Goal: Task Accomplishment & Management: Use online tool/utility

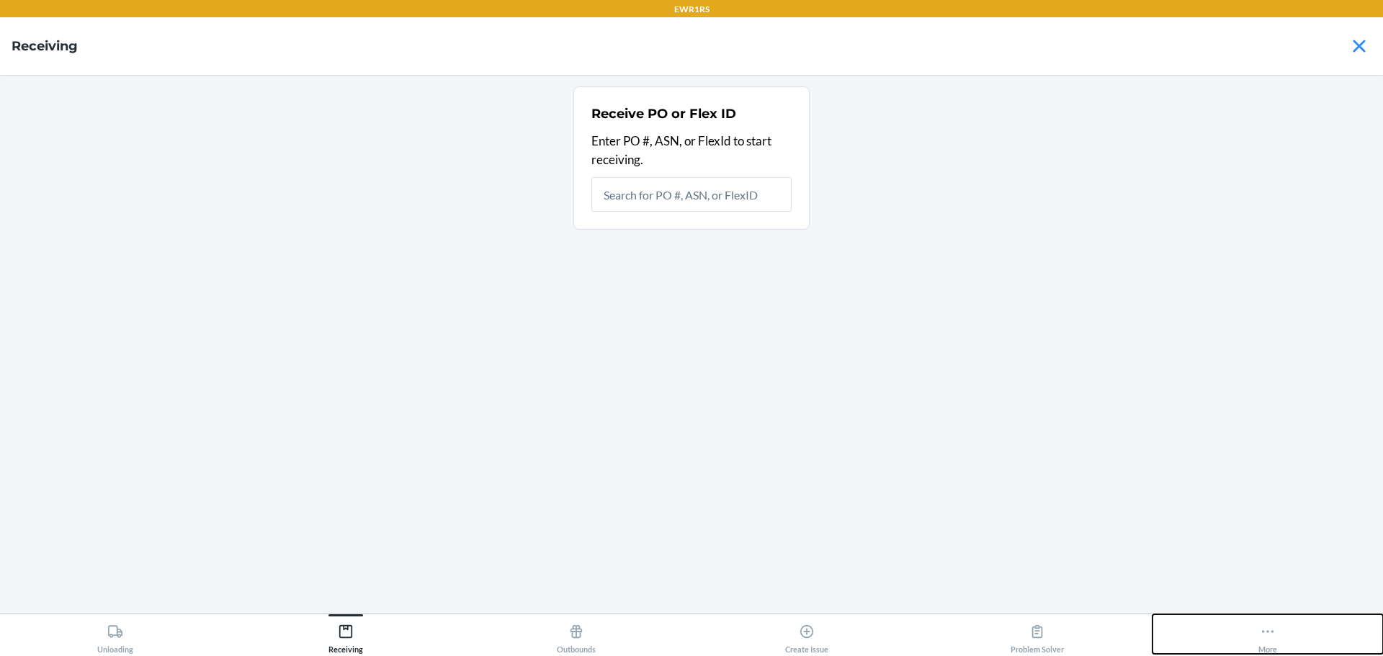
click at [1265, 627] on icon at bounding box center [1268, 632] width 16 height 16
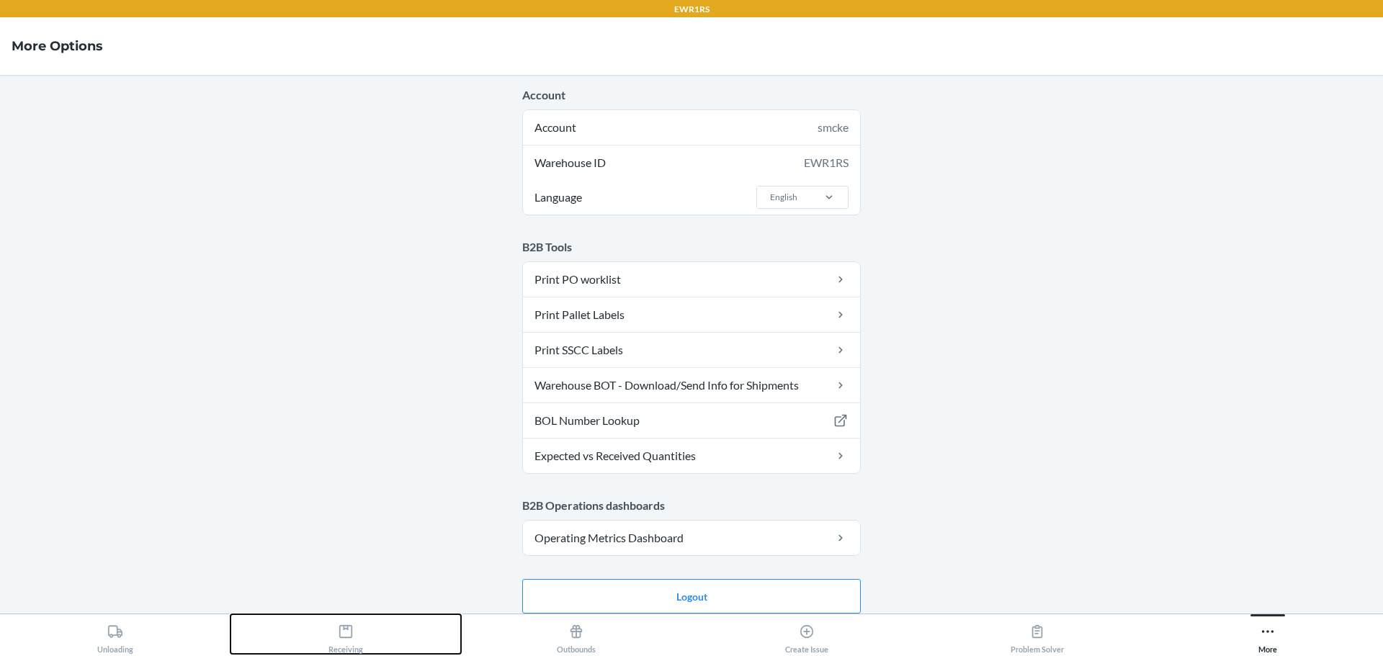
click at [347, 637] on icon at bounding box center [346, 632] width 16 height 16
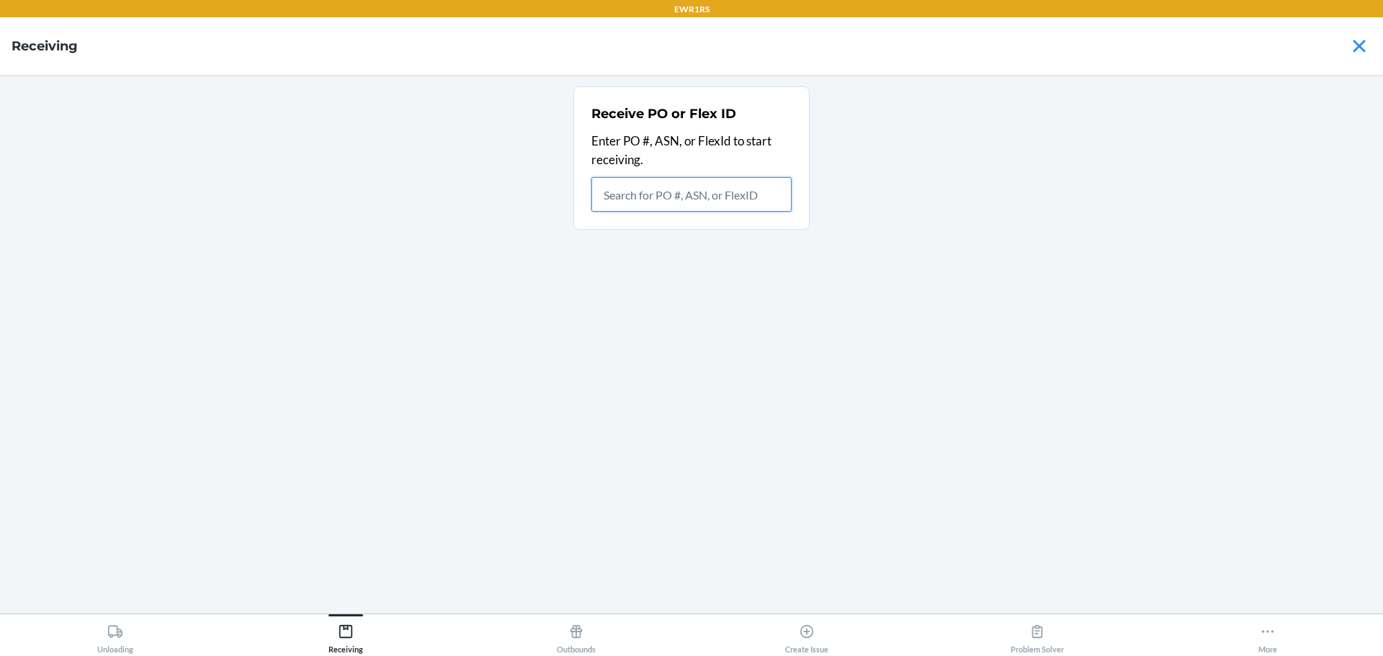
click at [656, 201] on input "text" at bounding box center [692, 194] width 200 height 35
click at [605, 201] on input "text" at bounding box center [692, 194] width 200 height 35
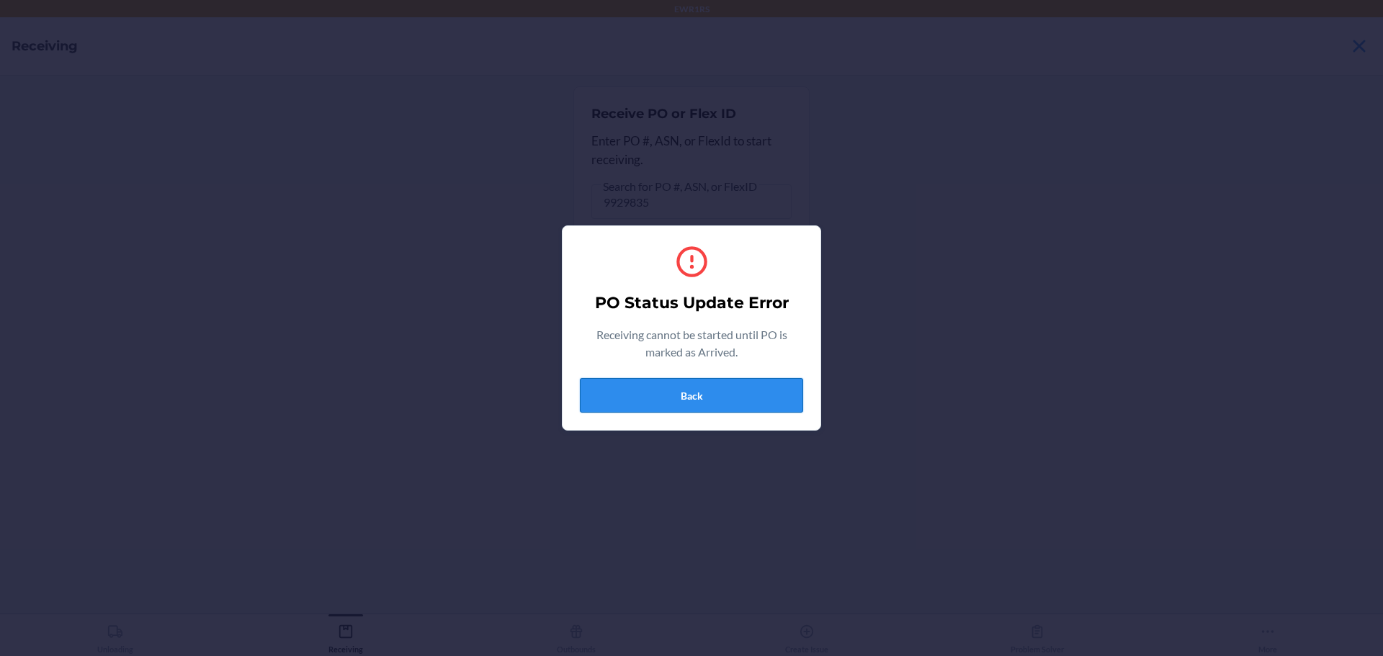
click at [681, 396] on button "Back" at bounding box center [691, 395] width 223 height 35
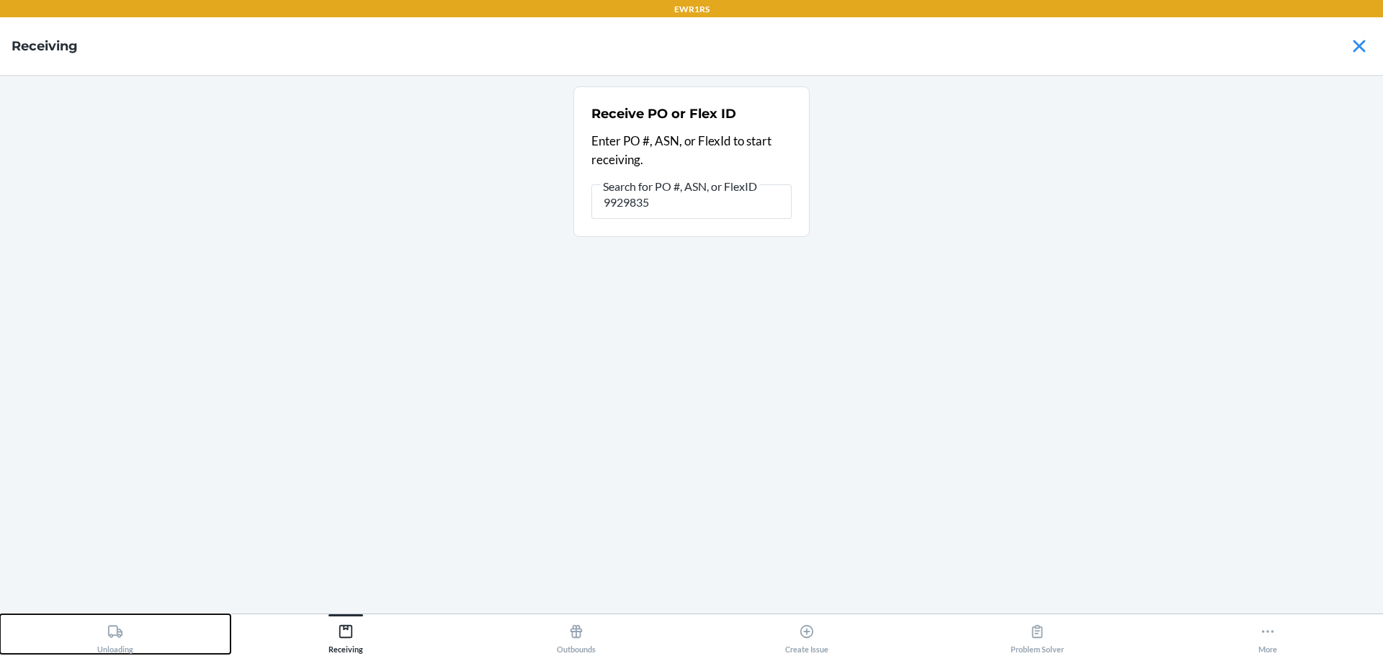
click at [117, 635] on icon at bounding box center [115, 631] width 14 height 12
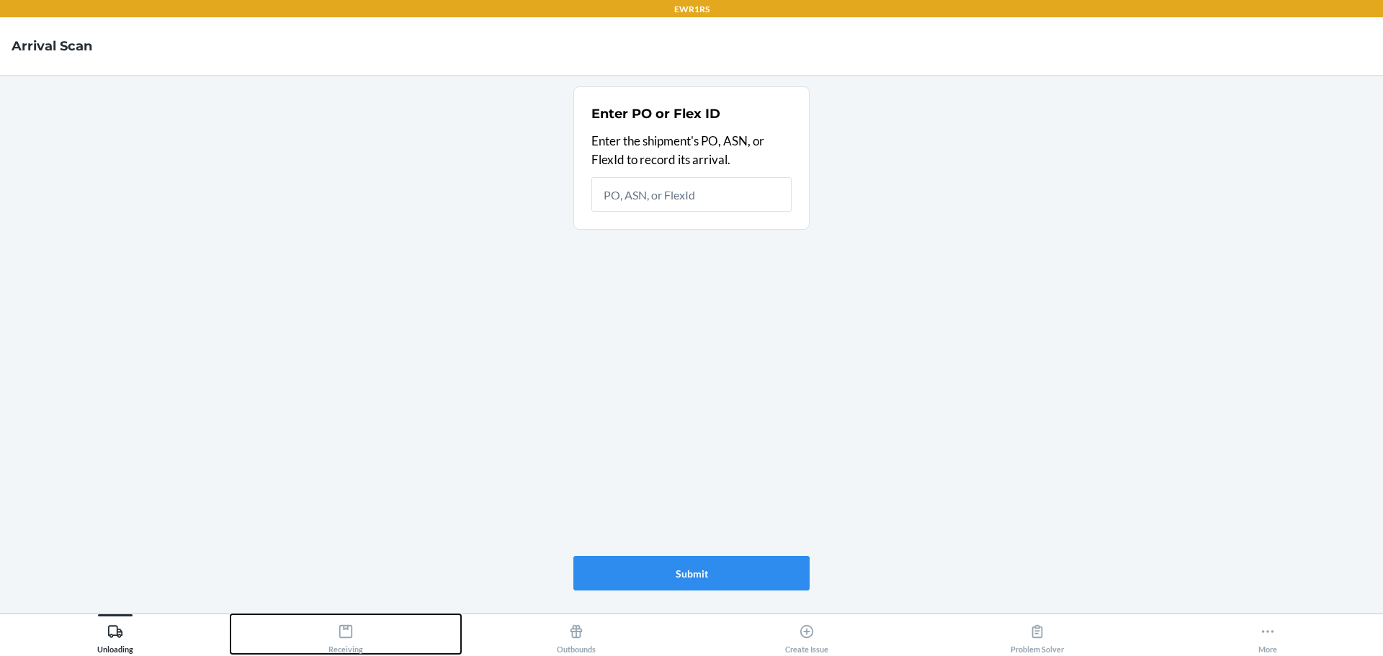
drag, startPoint x: 338, startPoint y: 623, endPoint x: 365, endPoint y: 603, distance: 34.0
click at [340, 623] on div "Receiving" at bounding box center [346, 636] width 35 height 36
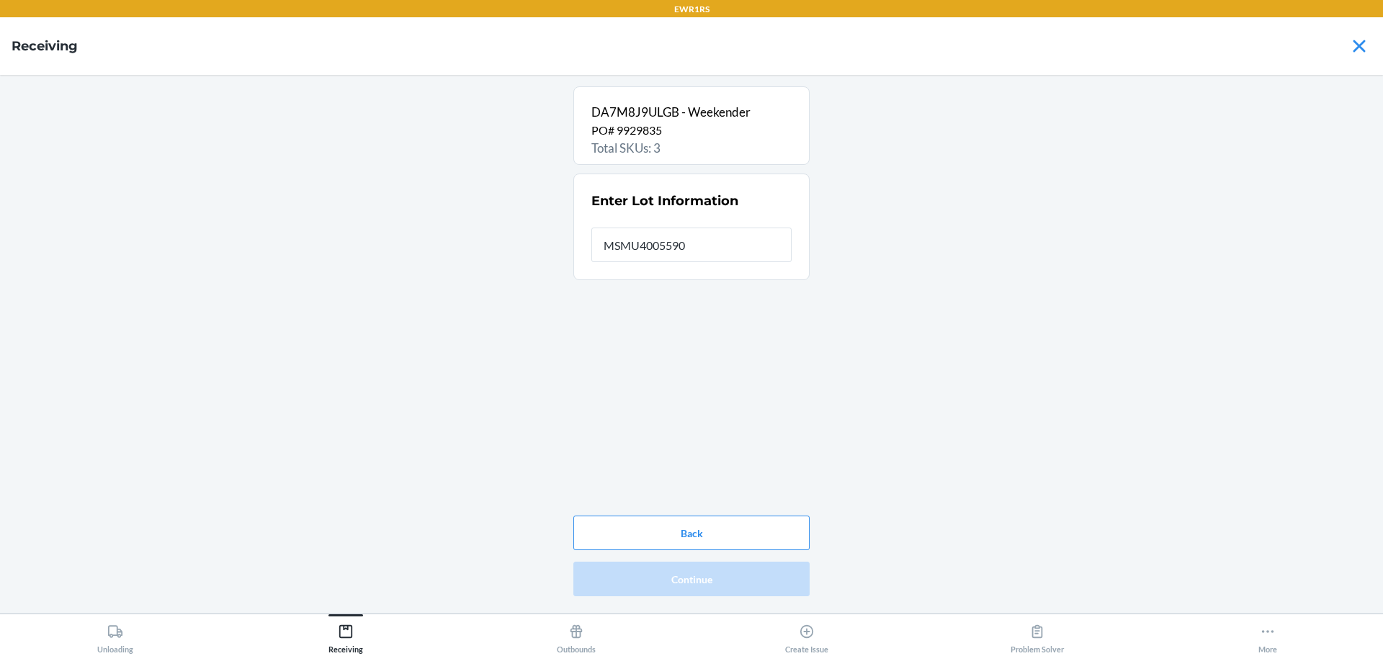
type input "MSMU4005590"
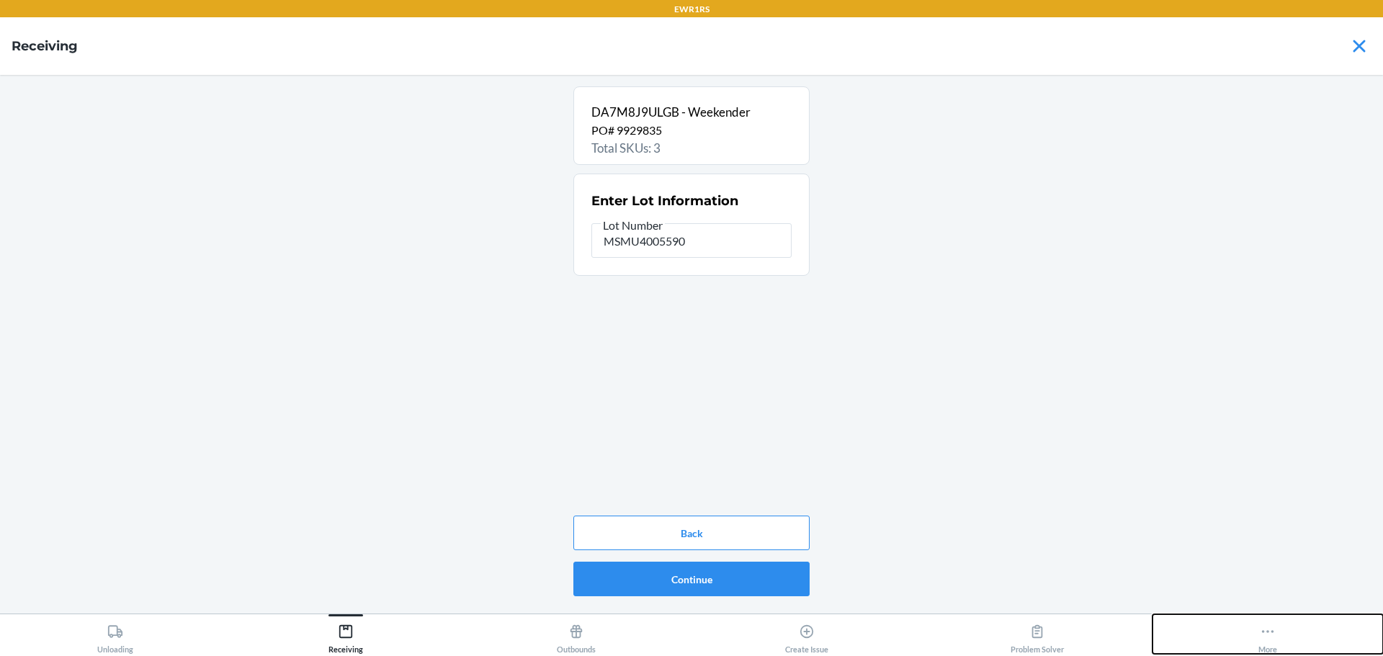
click at [1270, 640] on div "More" at bounding box center [1268, 636] width 19 height 36
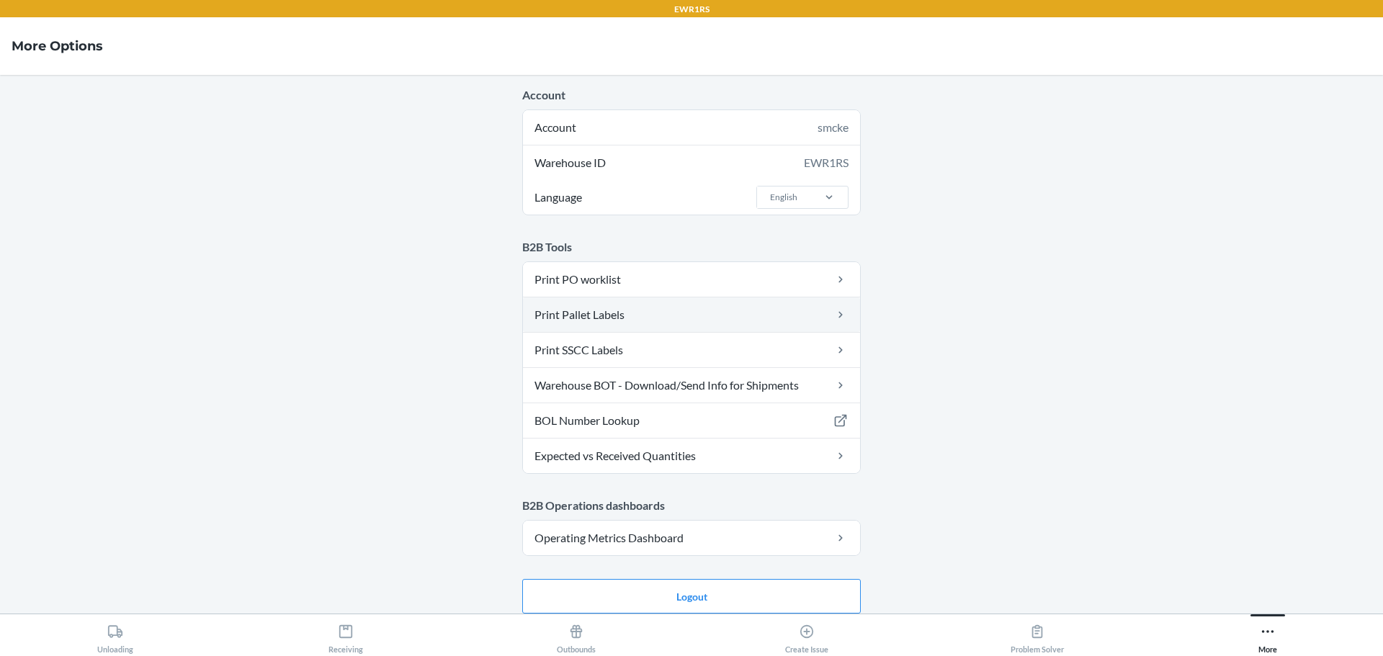
click at [639, 322] on link "Print Pallet Labels" at bounding box center [691, 315] width 337 height 35
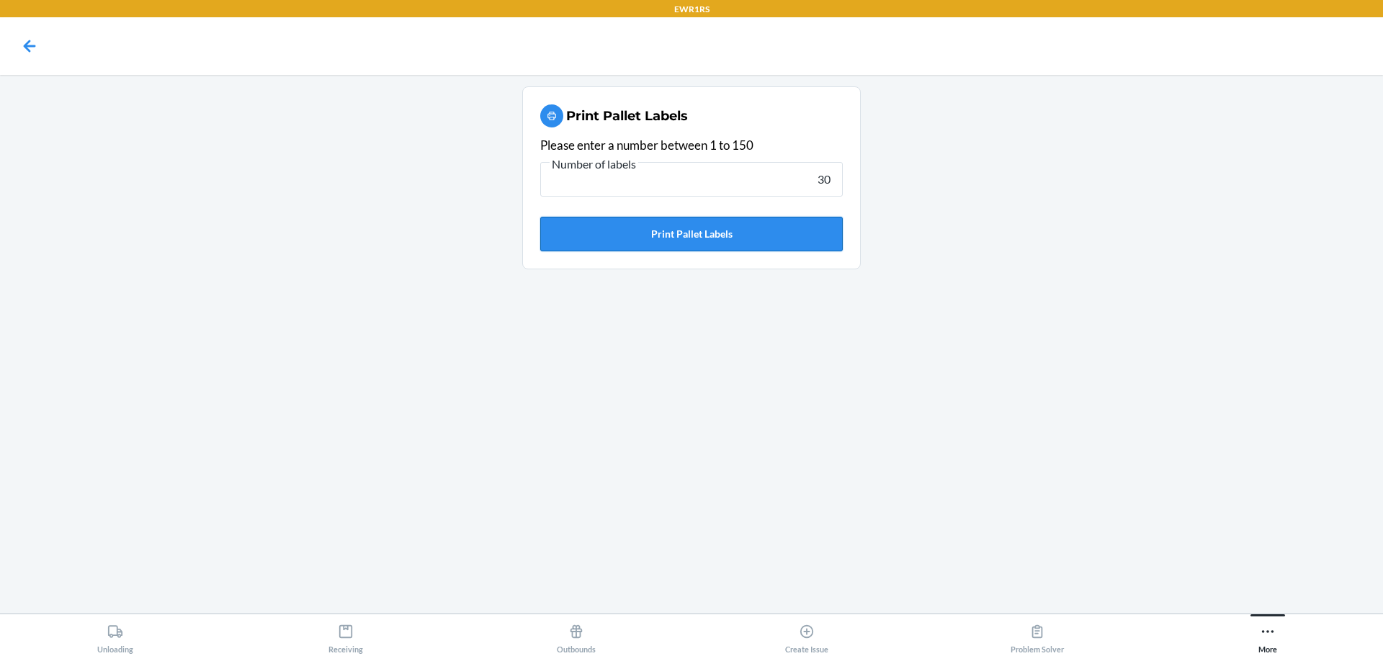
type input "30"
click at [702, 246] on button "Print Pallet Labels" at bounding box center [691, 234] width 303 height 35
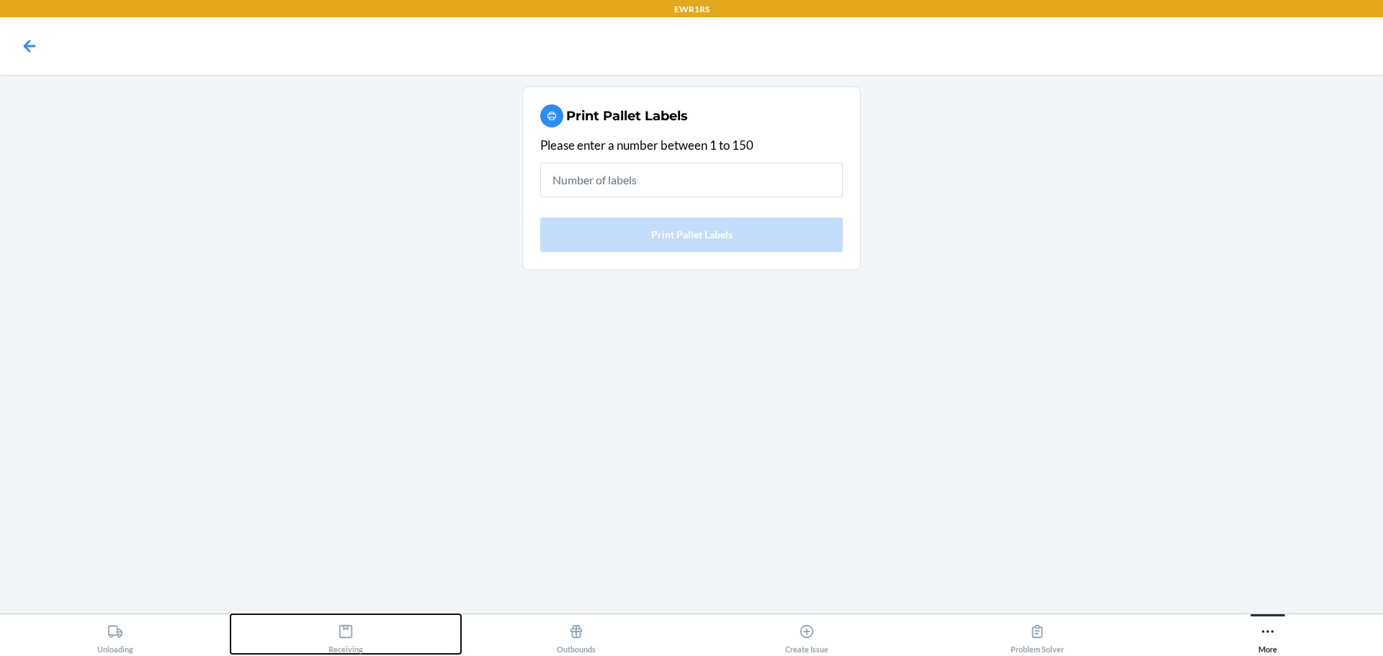
click at [344, 646] on div "Receiving" at bounding box center [346, 636] width 35 height 36
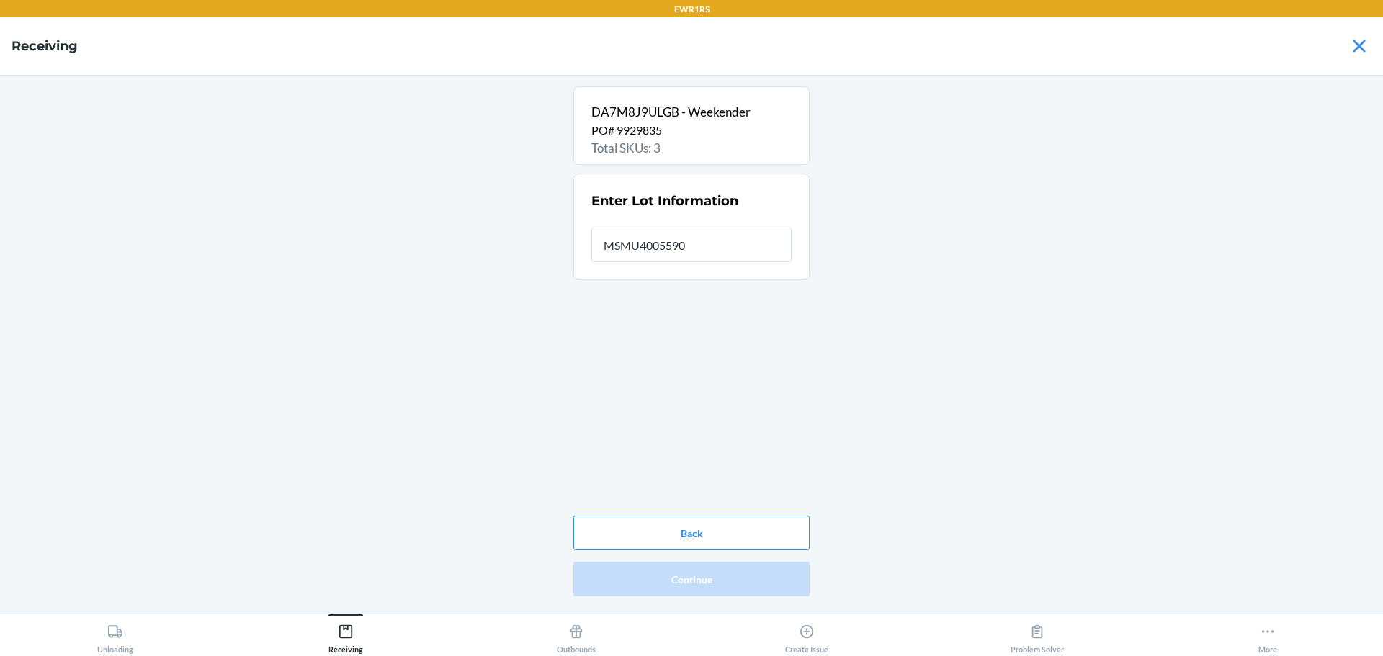
type input "MSMU4005590"
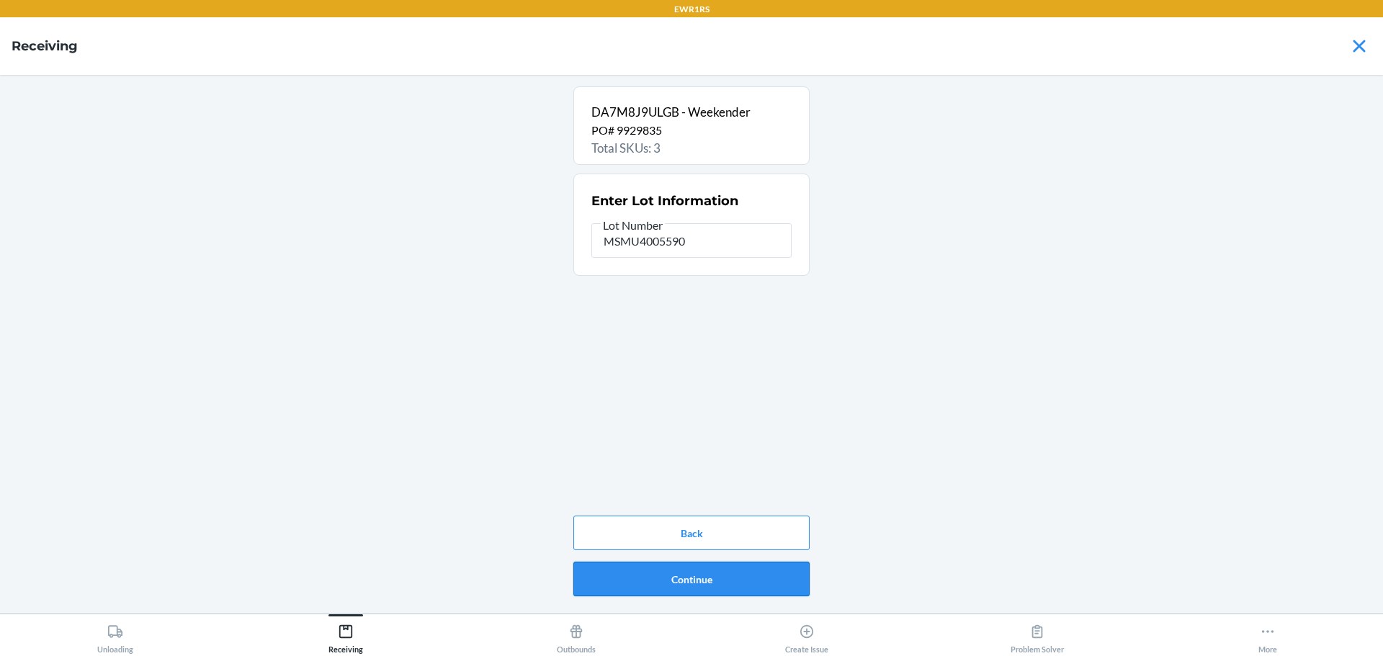
click at [712, 583] on button "Continue" at bounding box center [691, 579] width 236 height 35
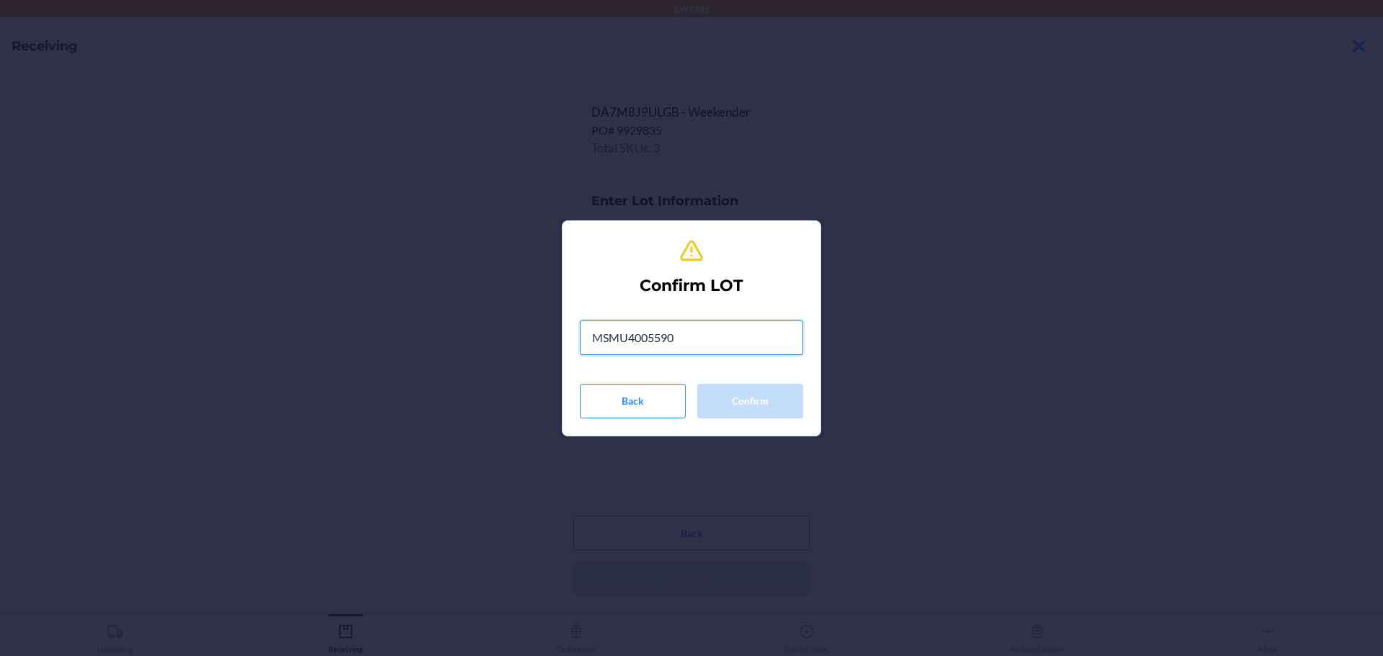
type input "MSMU4005590"
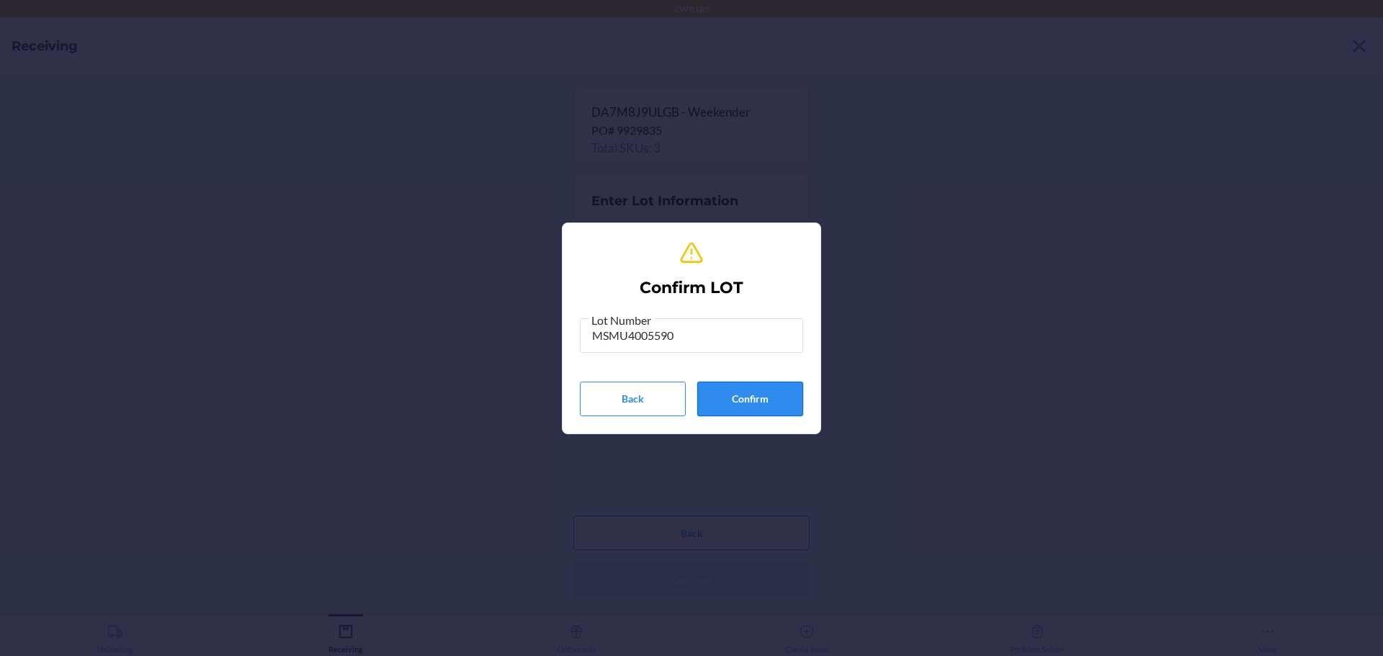
click at [733, 409] on button "Confirm" at bounding box center [750, 399] width 106 height 35
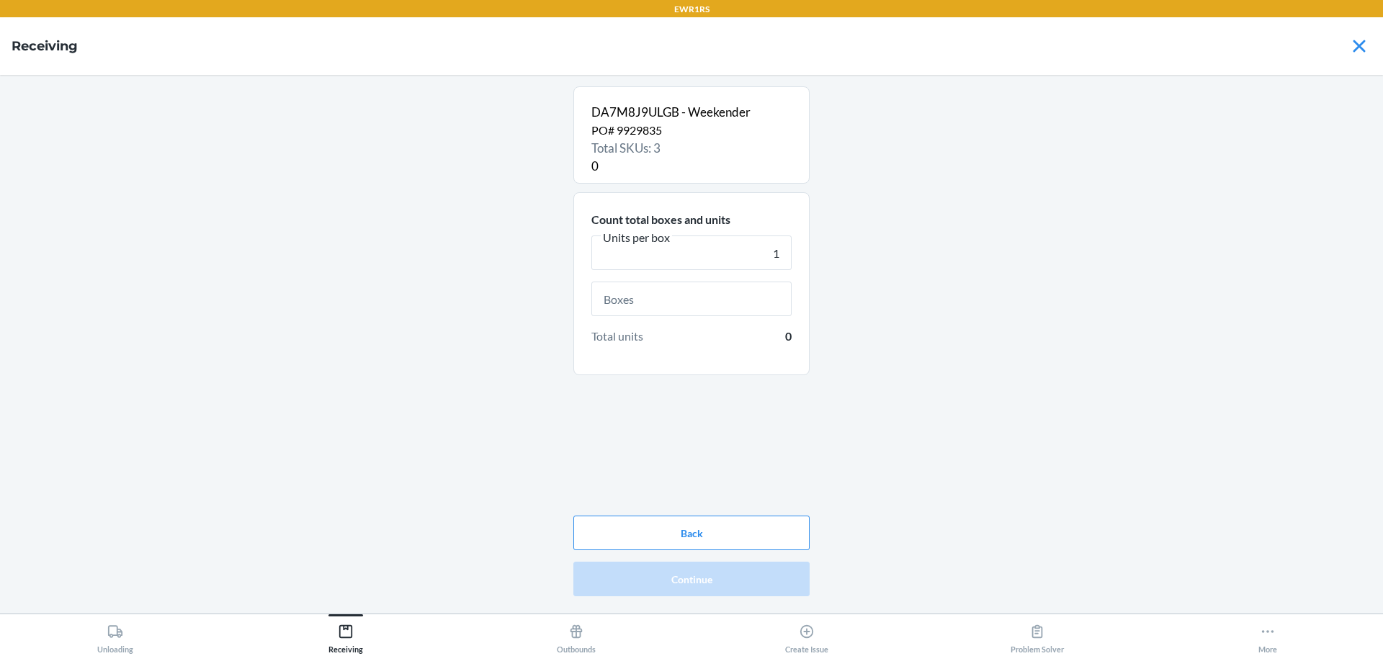
type input "1"
drag, startPoint x: 761, startPoint y: 283, endPoint x: 759, endPoint y: 292, distance: 8.8
click at [761, 290] on input "text" at bounding box center [692, 299] width 200 height 35
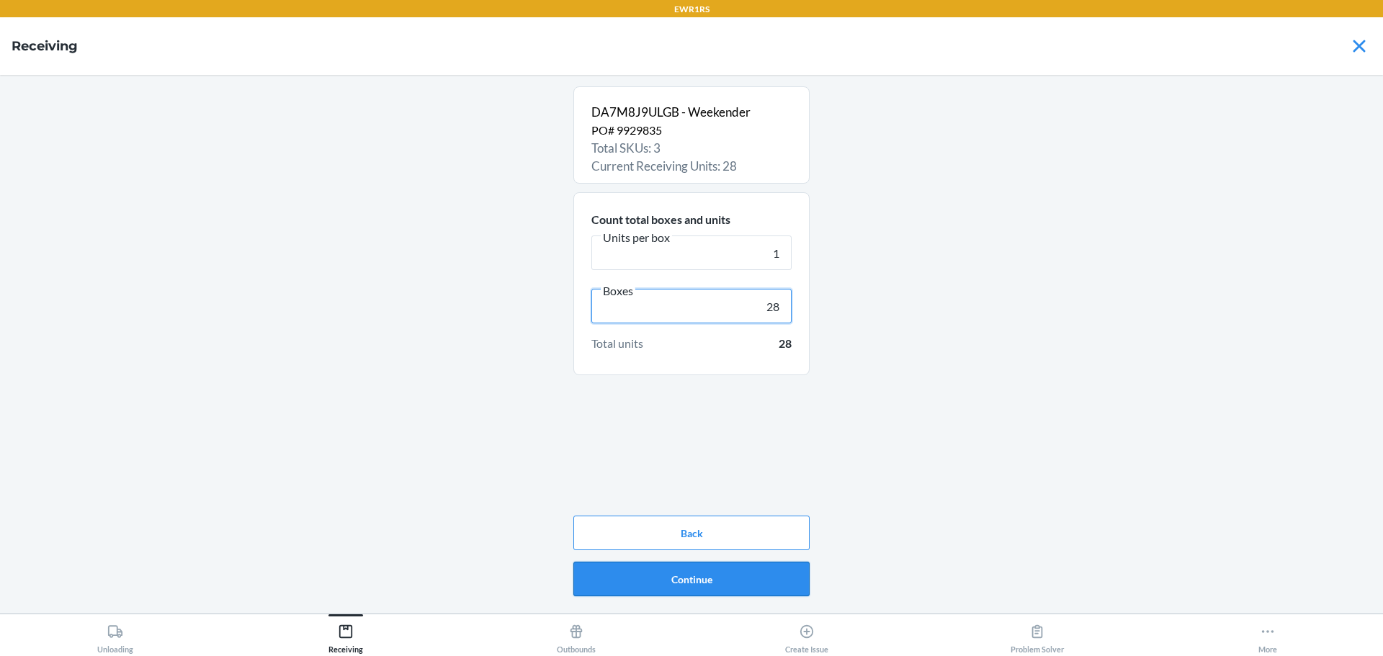
type input "28"
click at [658, 576] on button "Continue" at bounding box center [691, 579] width 236 height 35
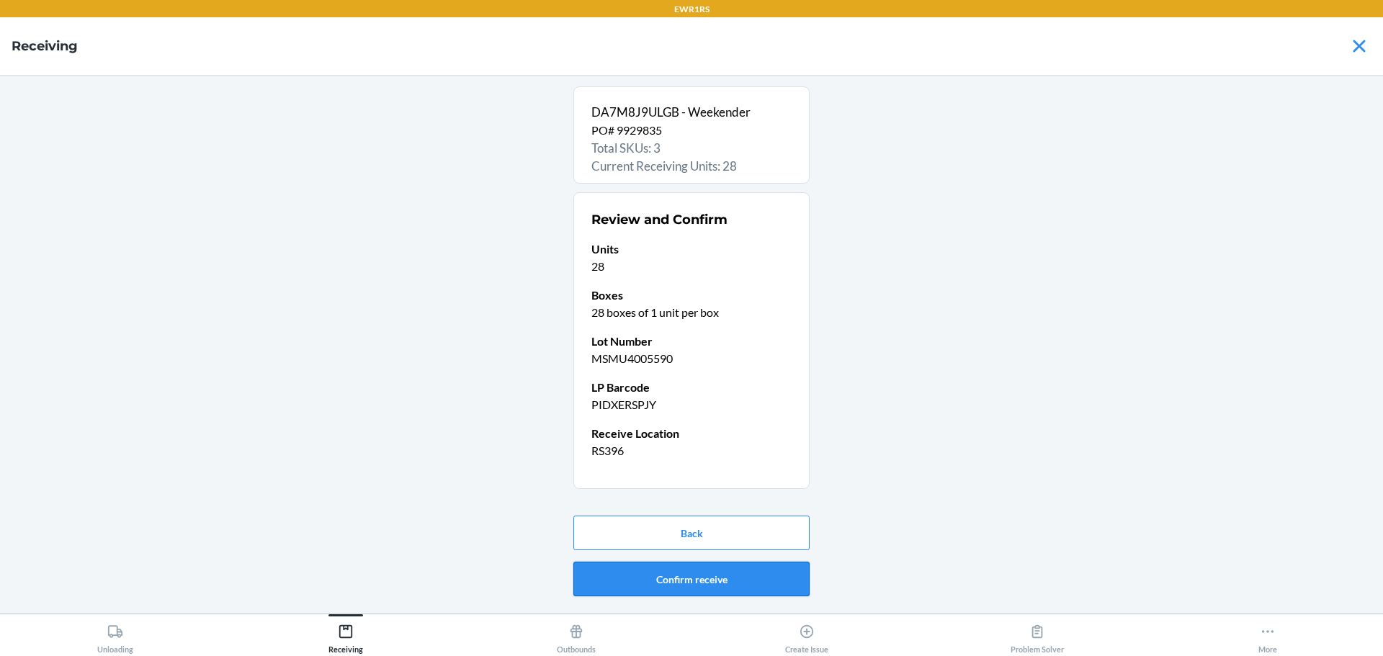
drag, startPoint x: 676, startPoint y: 575, endPoint x: 690, endPoint y: 569, distance: 15.5
click at [676, 574] on button "Confirm receive" at bounding box center [691, 579] width 236 height 35
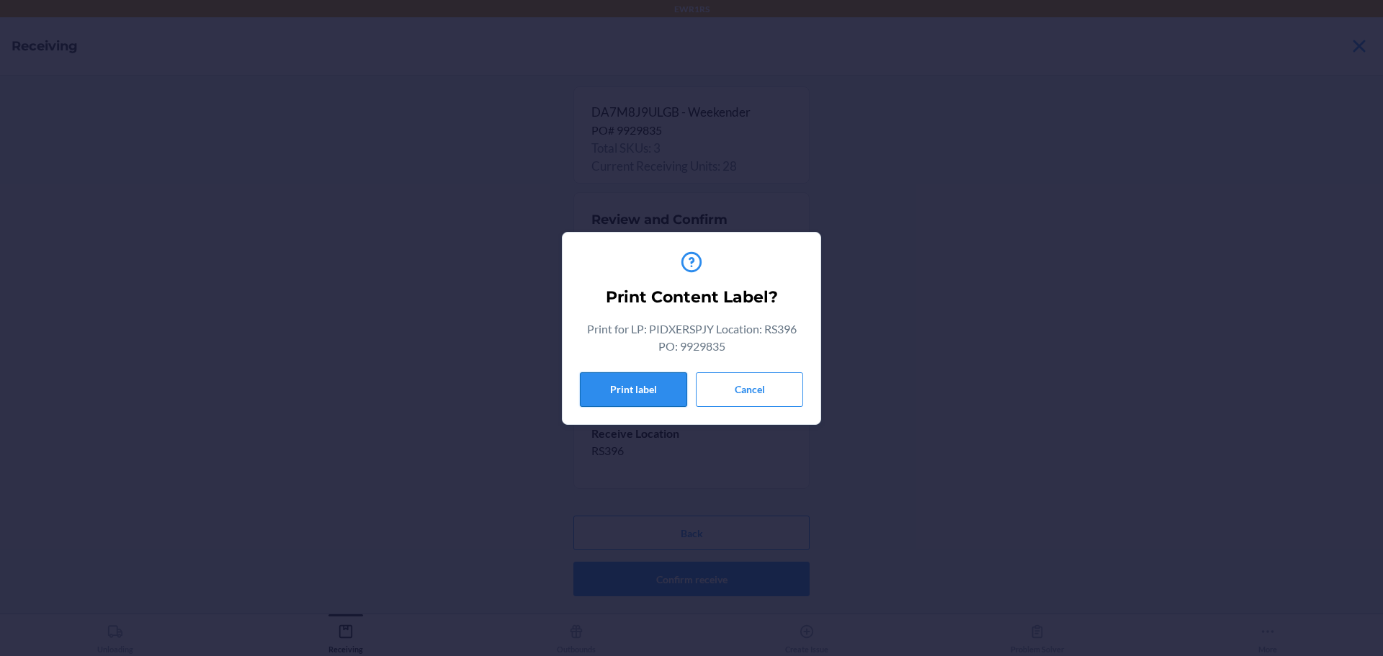
click at [638, 397] on button "Print label" at bounding box center [633, 389] width 107 height 35
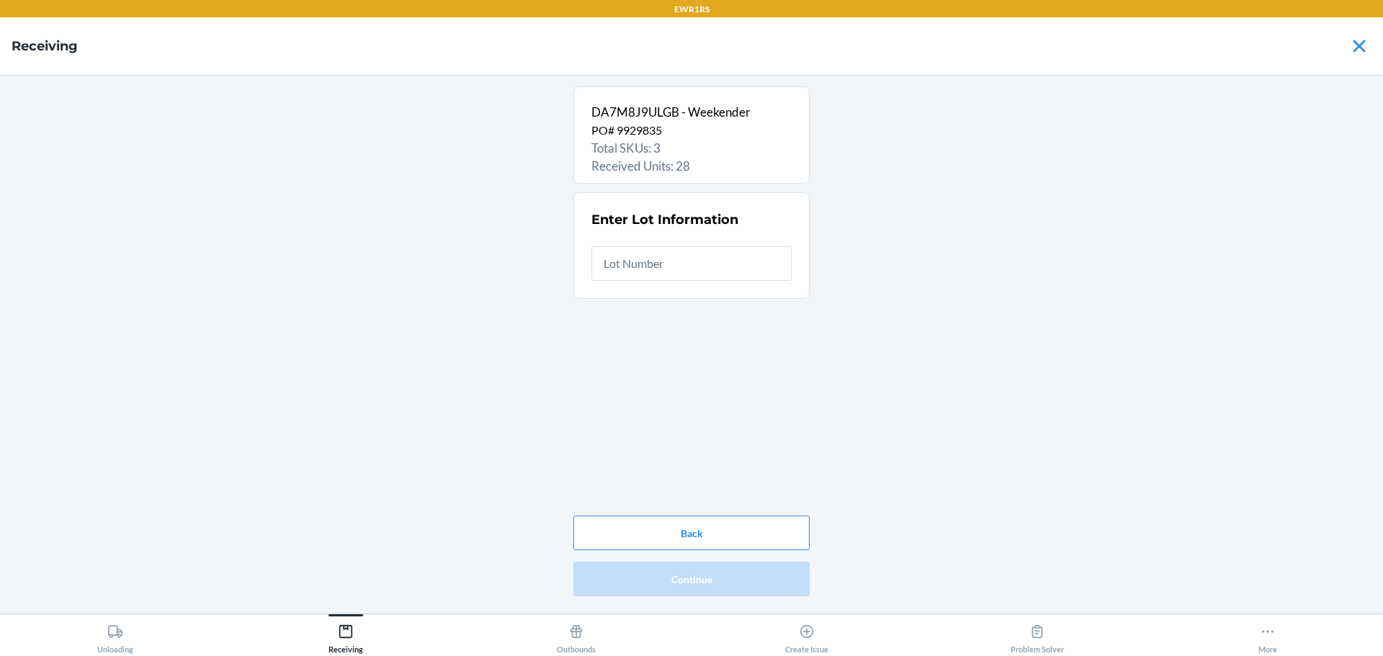
type input "1"
type input "MSMU4005590"
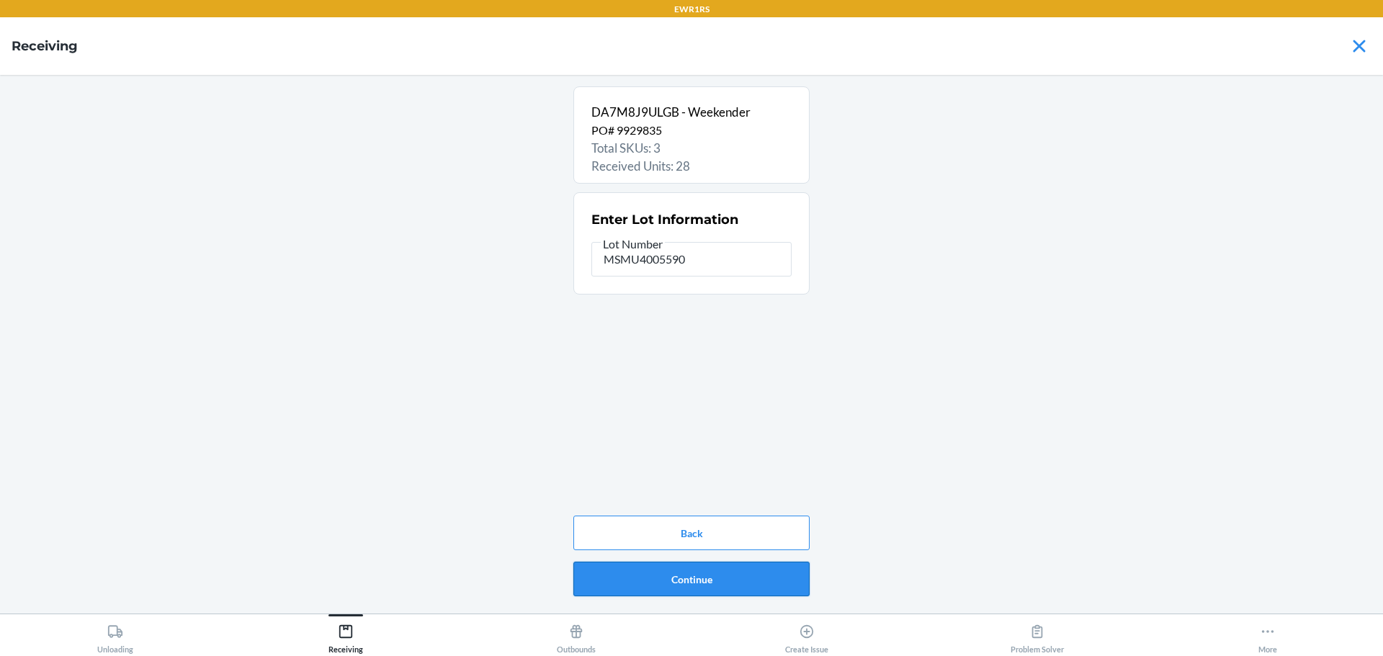
click at [682, 584] on button "Continue" at bounding box center [691, 579] width 236 height 35
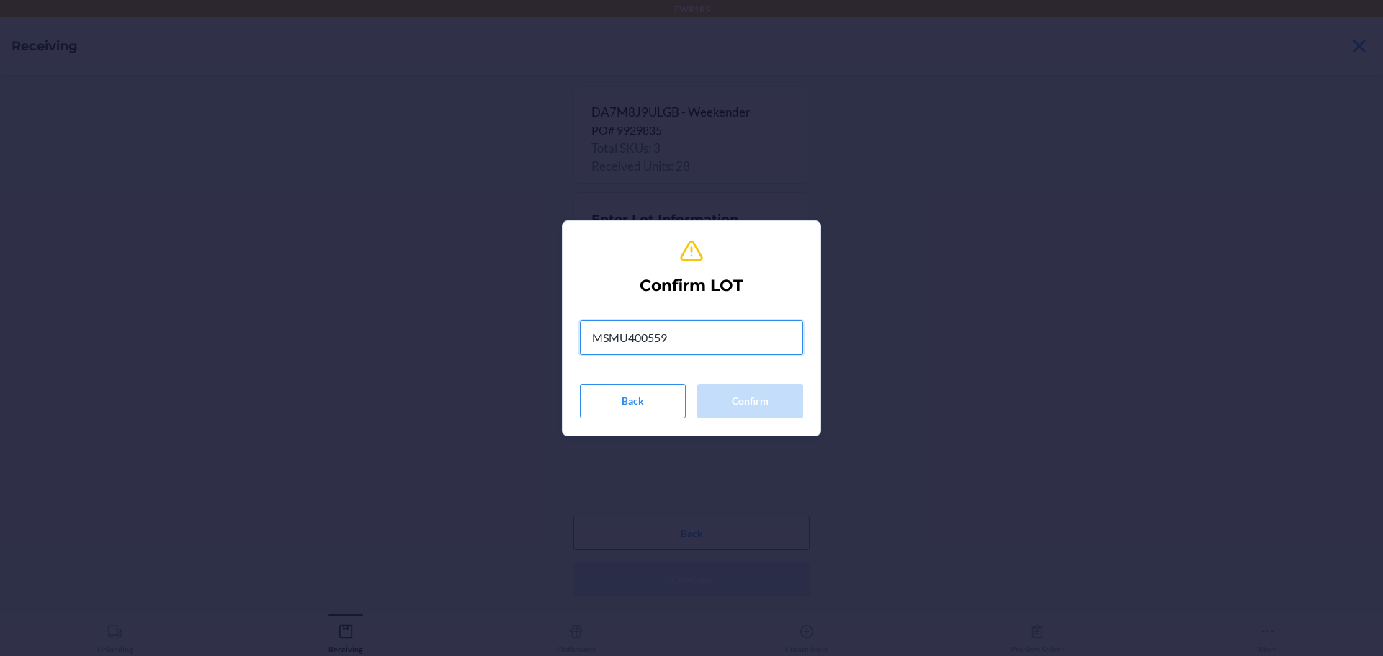
type input "MSMU4005590"
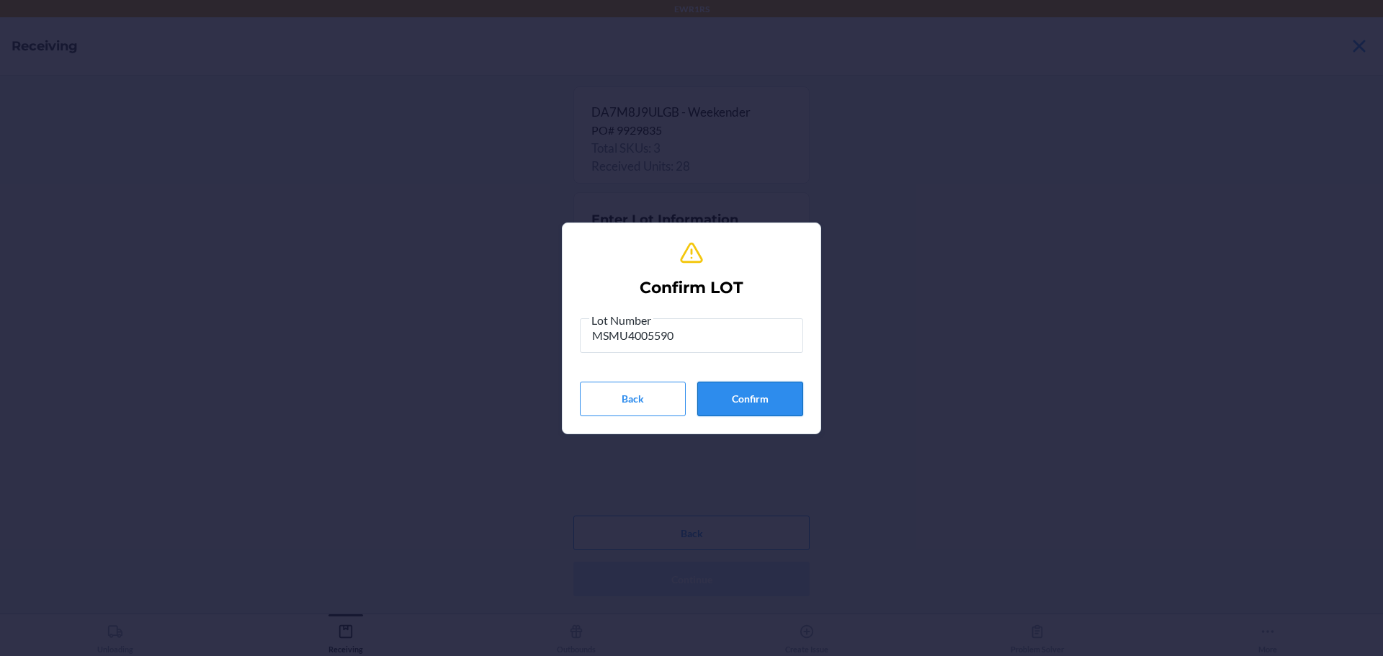
click at [777, 406] on button "Confirm" at bounding box center [750, 399] width 106 height 35
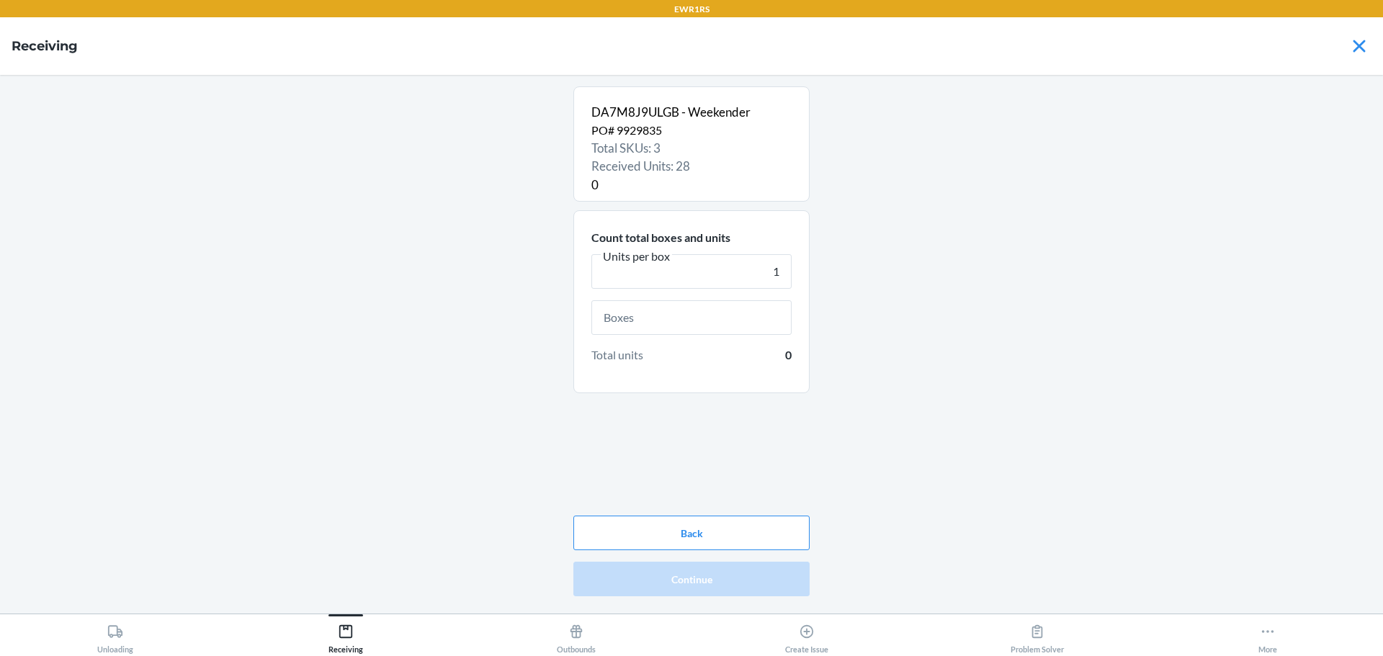
type input "1"
click at [720, 323] on input "text" at bounding box center [692, 317] width 200 height 35
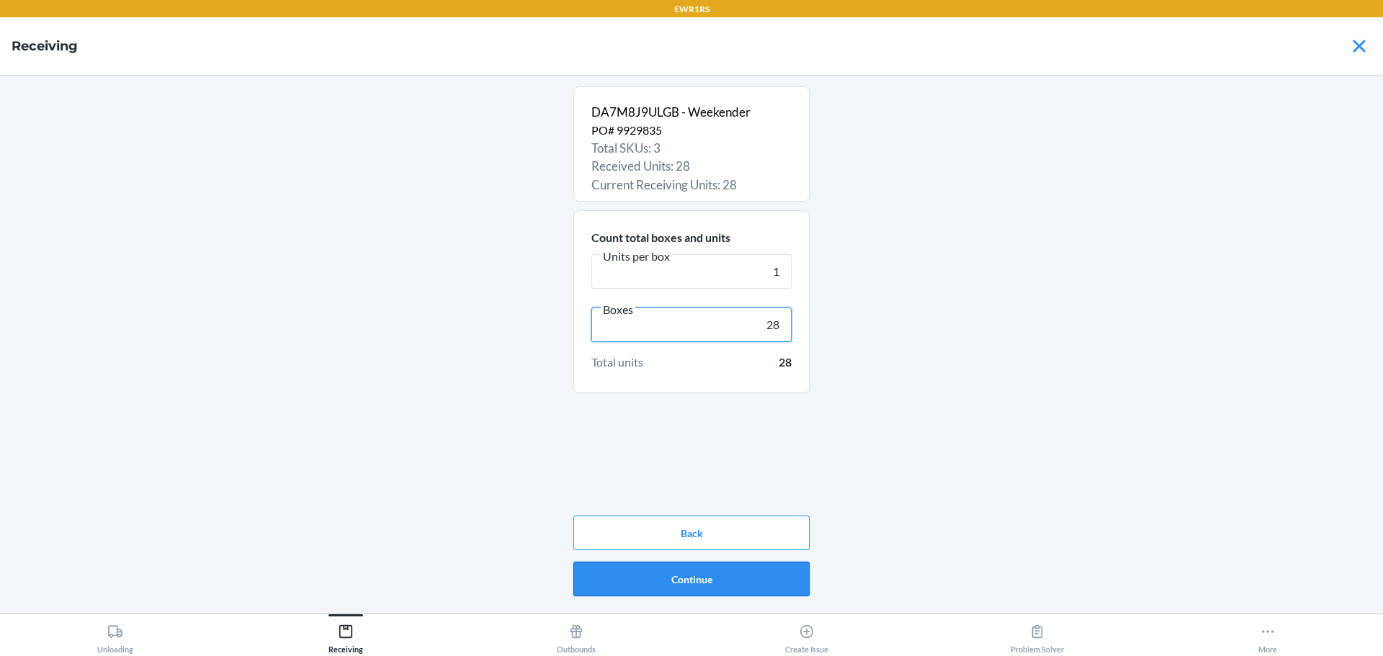
type input "28"
click at [687, 583] on button "Continue" at bounding box center [691, 579] width 236 height 35
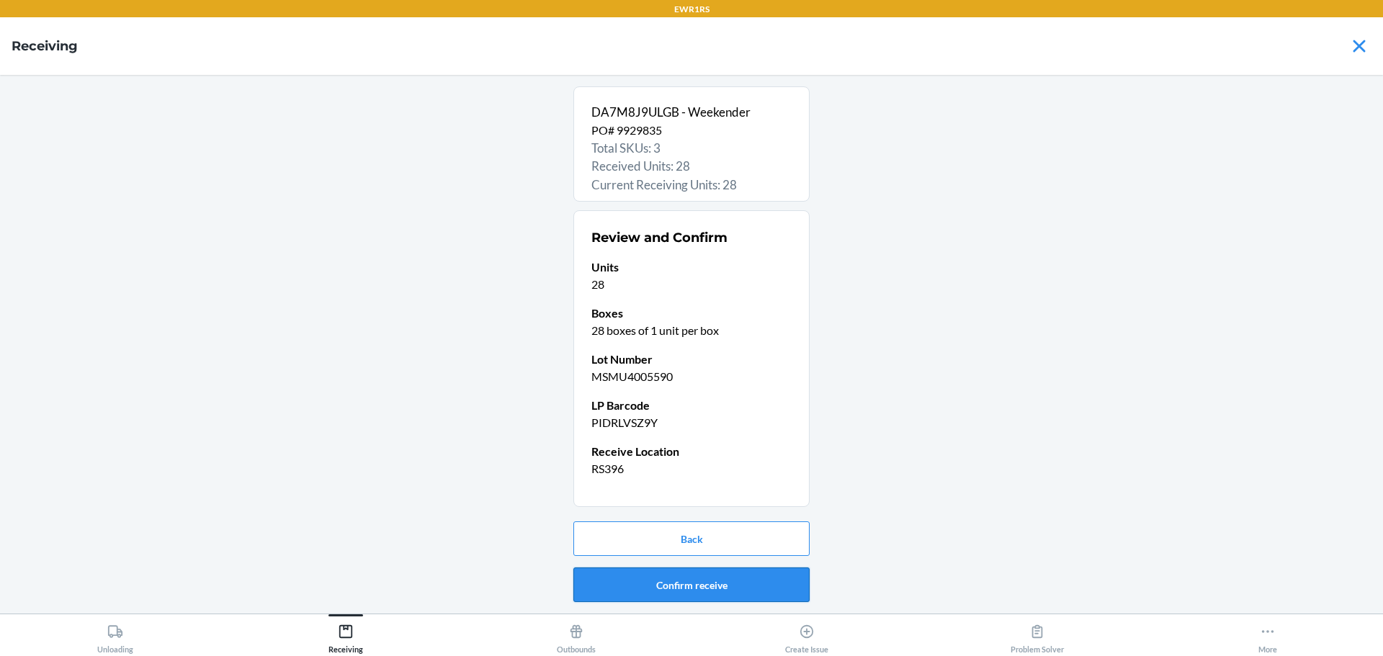
click at [653, 593] on button "Confirm receive" at bounding box center [691, 585] width 236 height 35
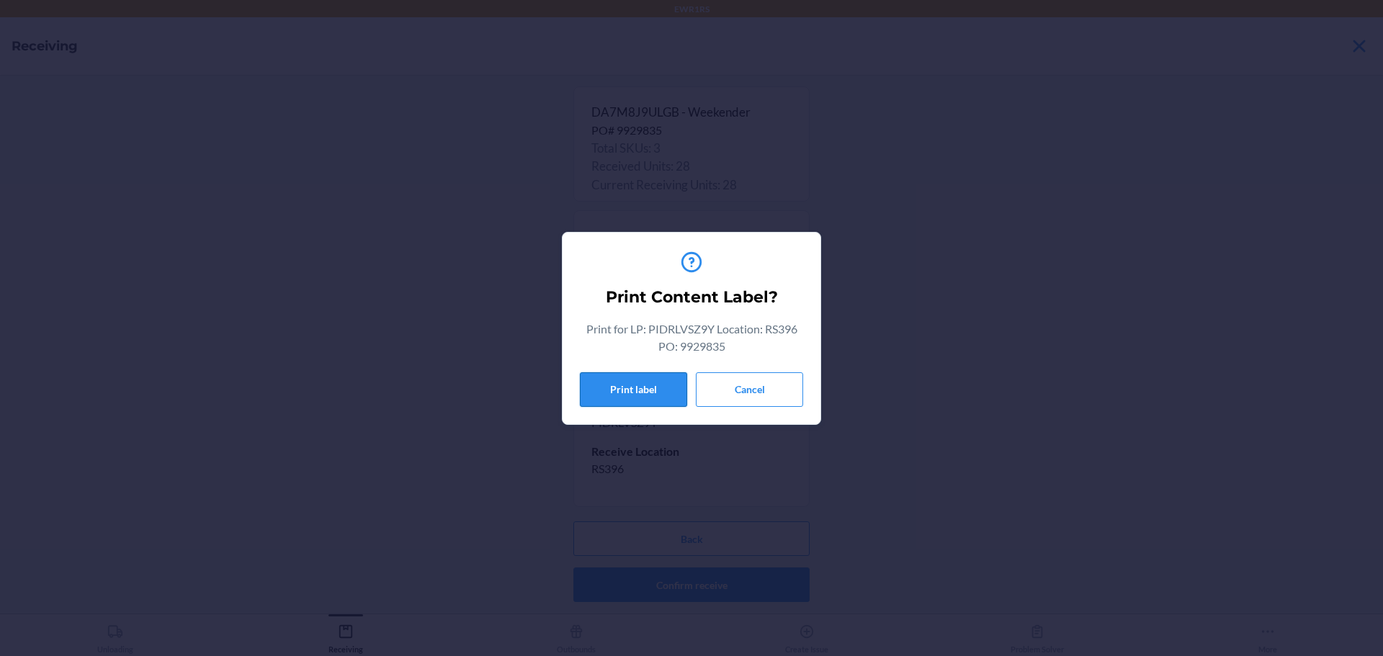
click at [606, 405] on button "Print label" at bounding box center [633, 389] width 107 height 35
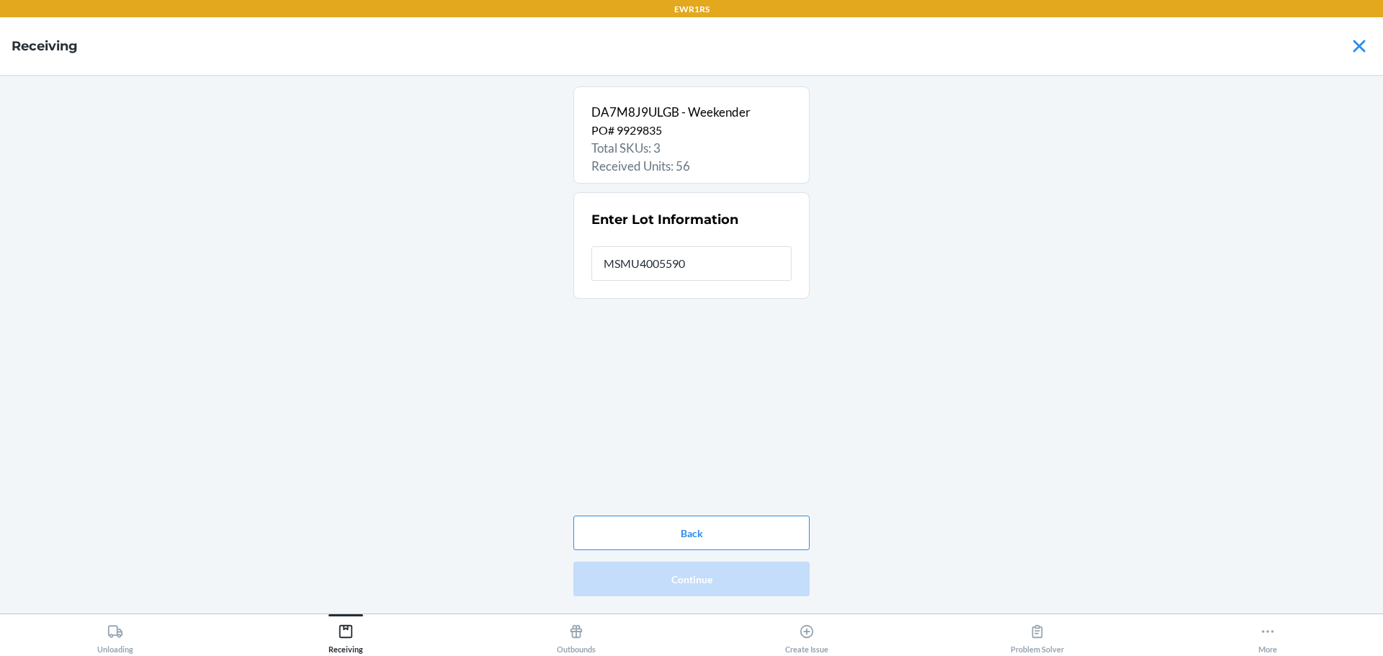
type input "MSMU4005590"
click at [775, 590] on button "Continue" at bounding box center [691, 579] width 236 height 35
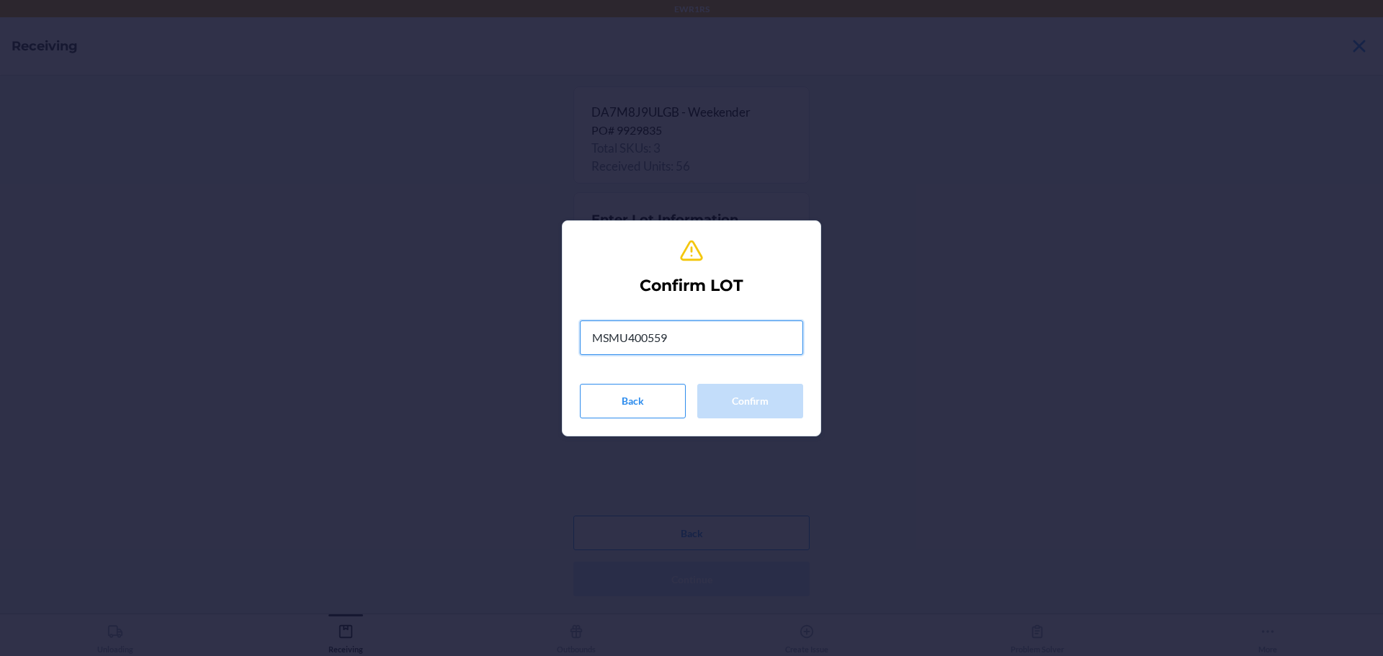
type input "MSMU4005590"
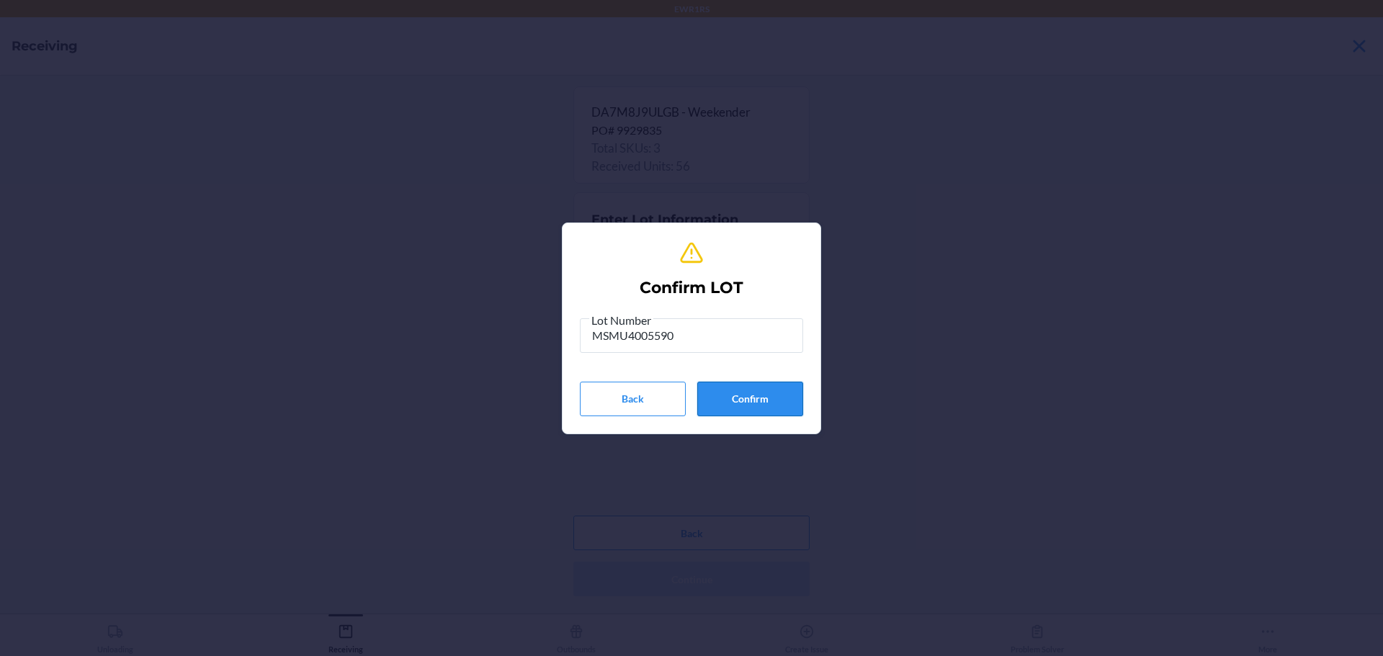
click at [771, 399] on button "Confirm" at bounding box center [750, 399] width 106 height 35
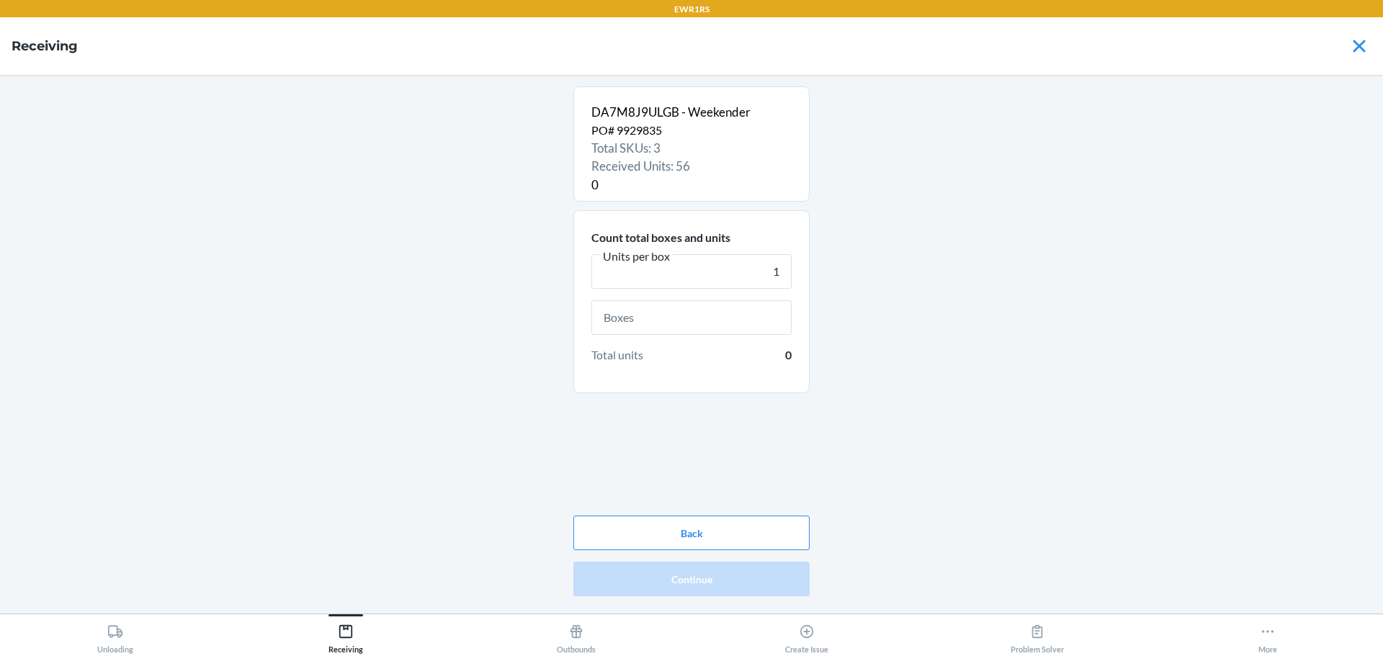
type input "1"
click at [697, 326] on input "text" at bounding box center [692, 317] width 200 height 35
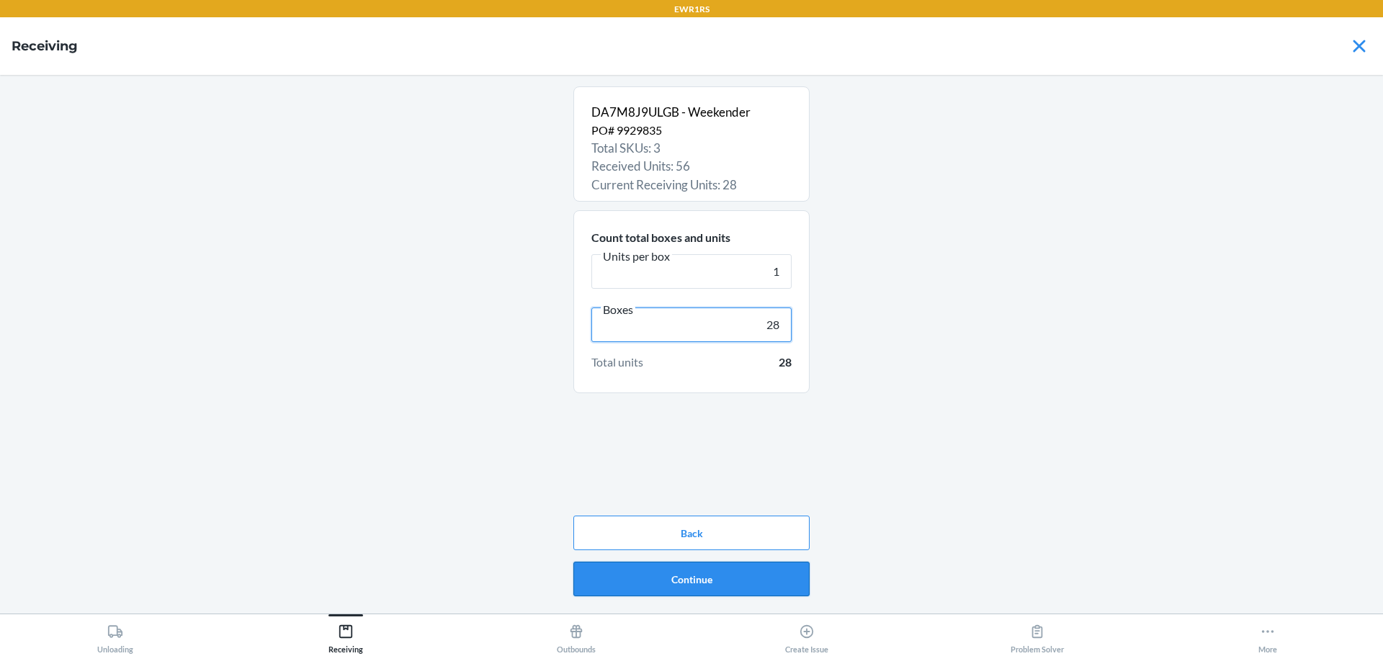
type input "28"
click at [708, 584] on button "Continue" at bounding box center [691, 579] width 236 height 35
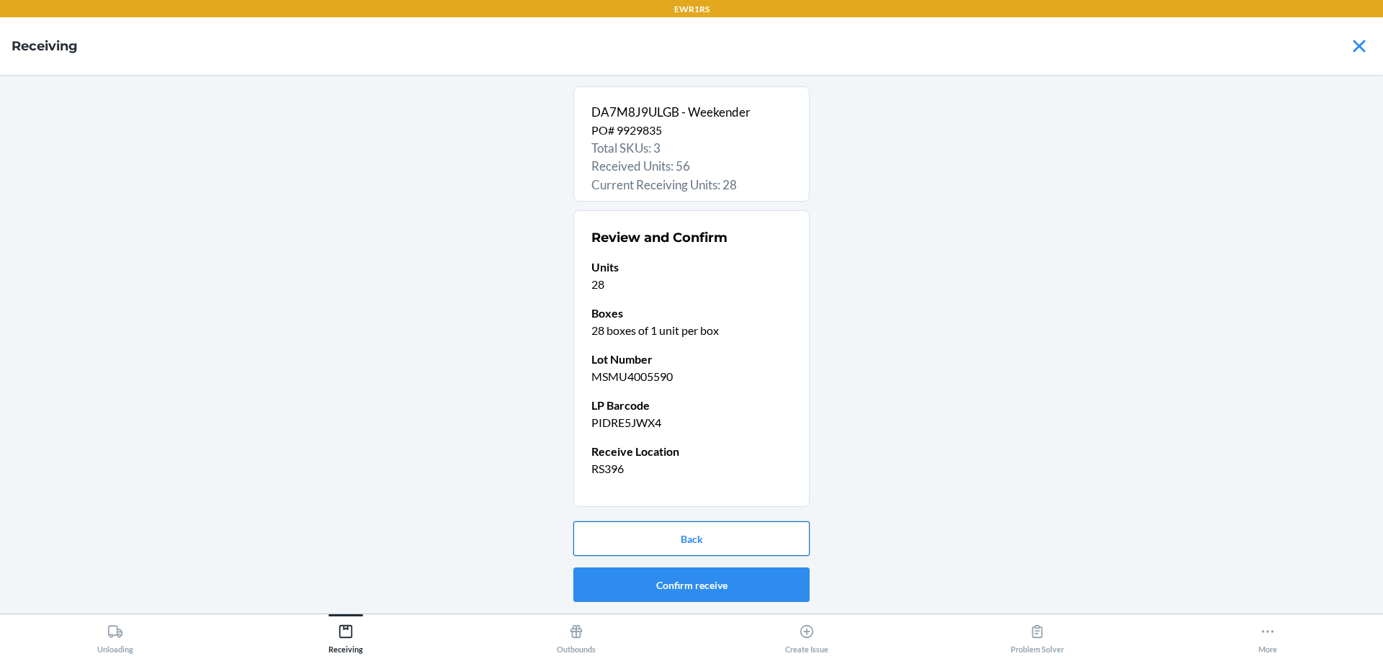
click at [620, 536] on button "Back" at bounding box center [691, 539] width 236 height 35
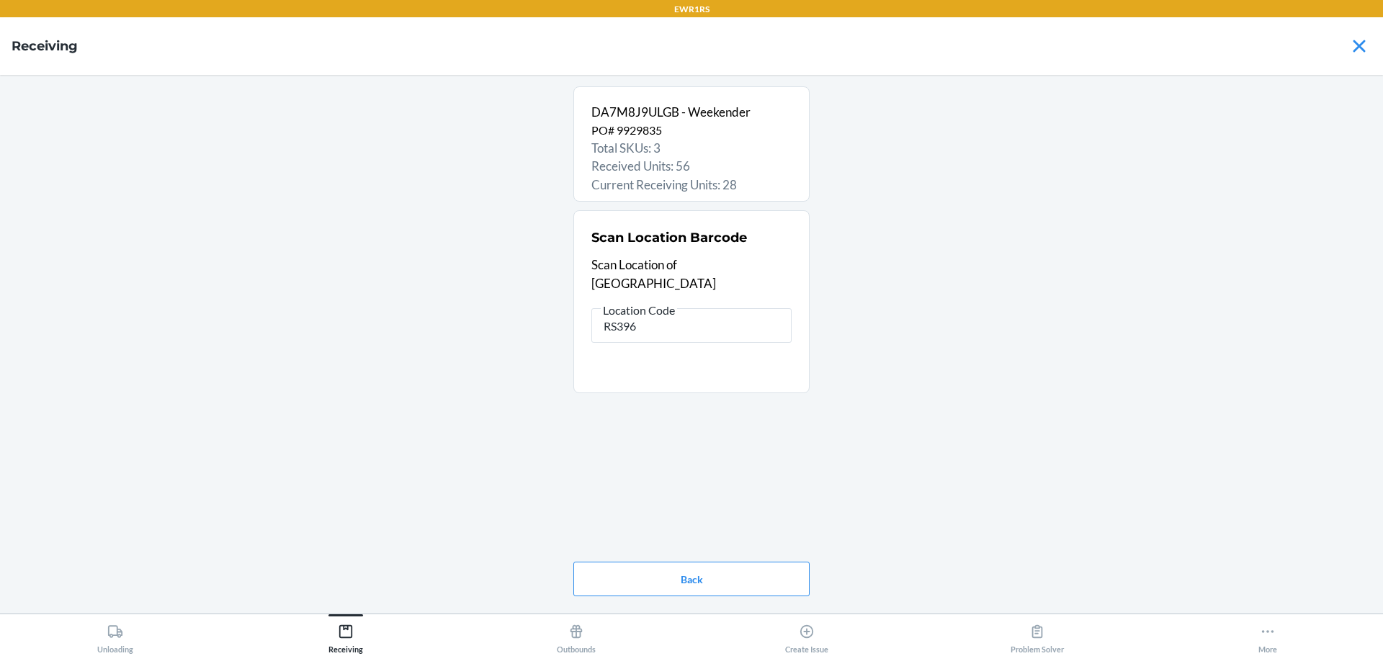
drag, startPoint x: 633, startPoint y: 307, endPoint x: 587, endPoint y: 317, distance: 46.5
click at [593, 314] on input "RS396" at bounding box center [692, 325] width 200 height 35
click at [680, 578] on button "Back" at bounding box center [691, 579] width 236 height 35
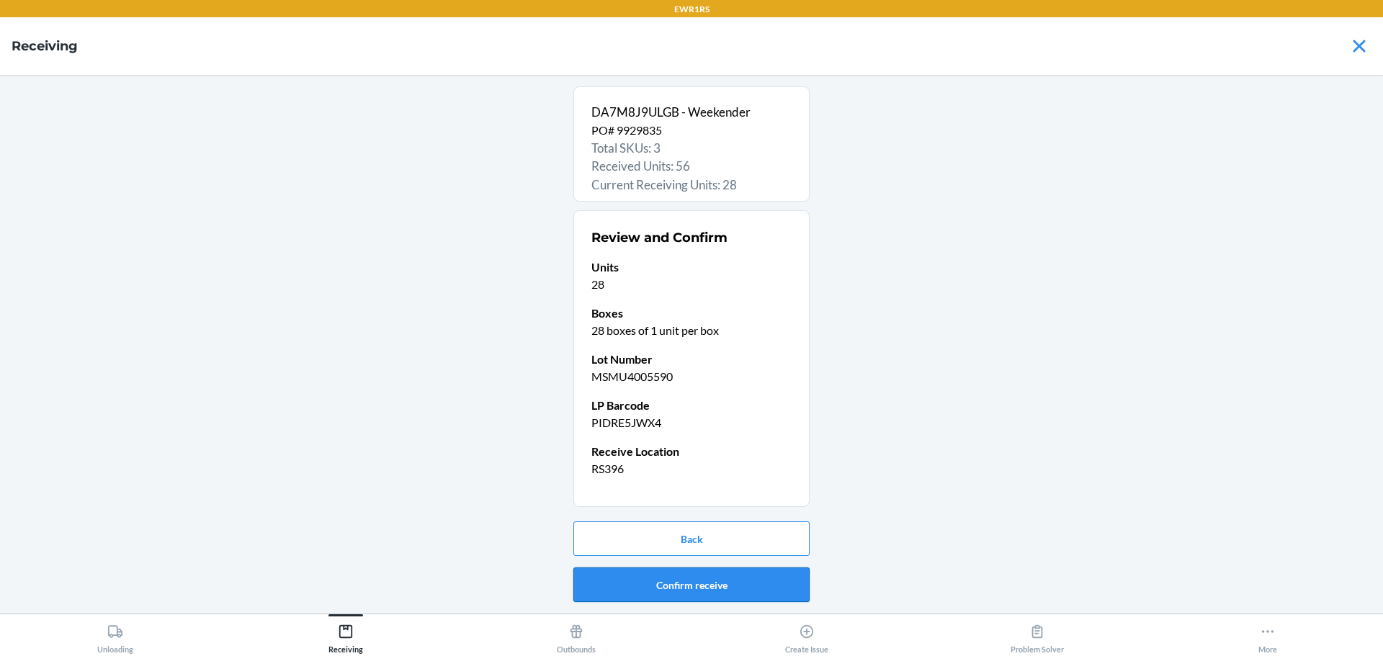
click at [752, 602] on button "Confirm receive" at bounding box center [691, 585] width 236 height 35
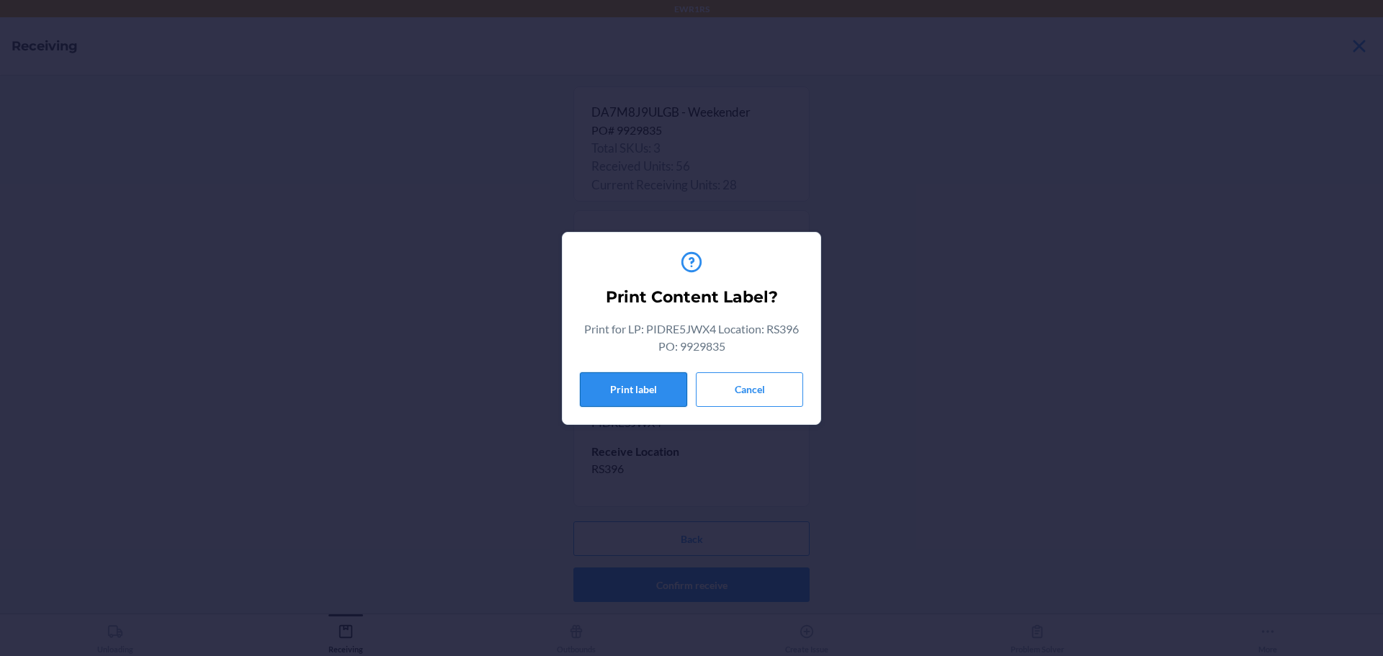
drag, startPoint x: 669, startPoint y: 375, endPoint x: 667, endPoint y: 390, distance: 16.0
click at [669, 378] on button "Print label" at bounding box center [633, 389] width 107 height 35
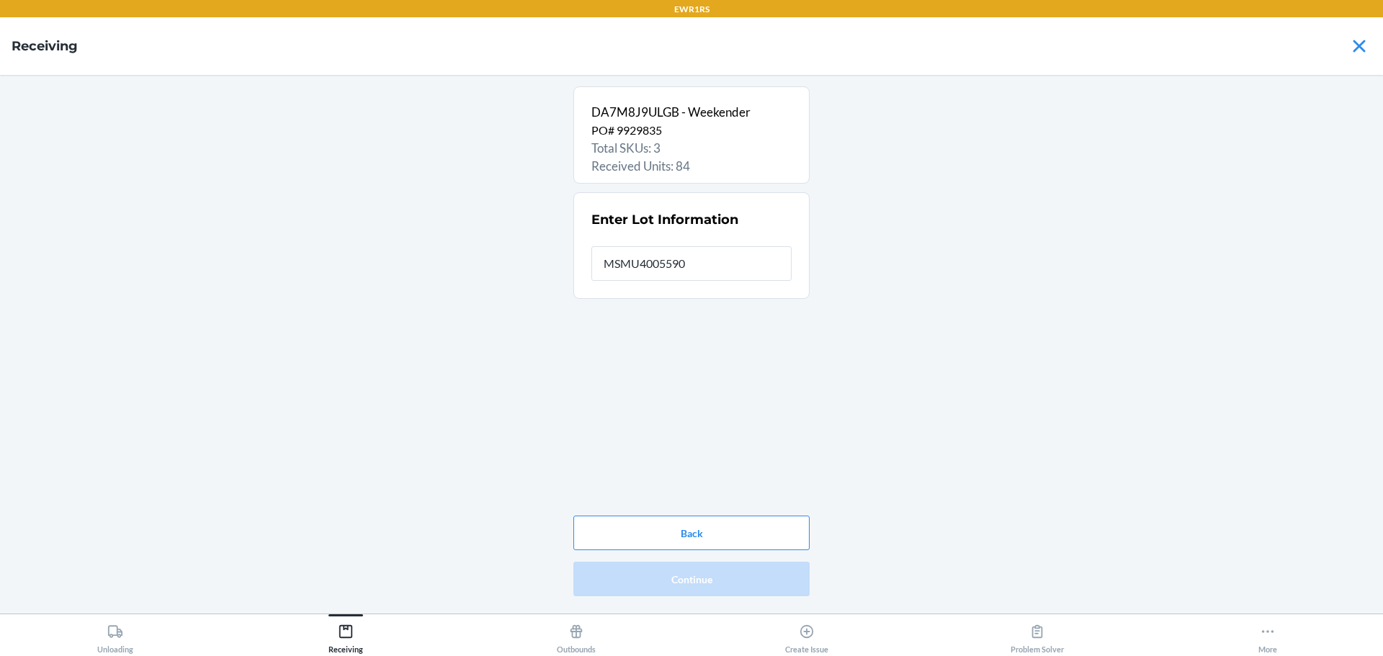
type input "MSMU4005590"
click at [746, 567] on button "Continue" at bounding box center [691, 579] width 236 height 35
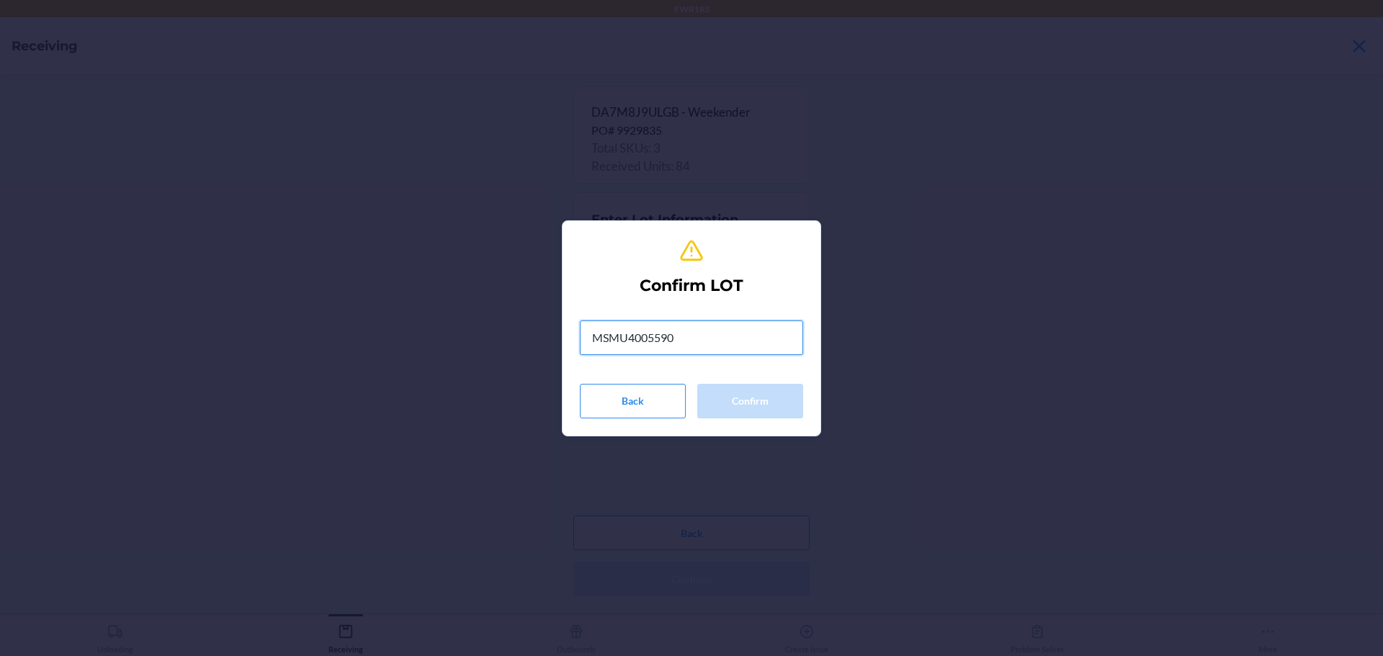
type input "MSMU4005590"
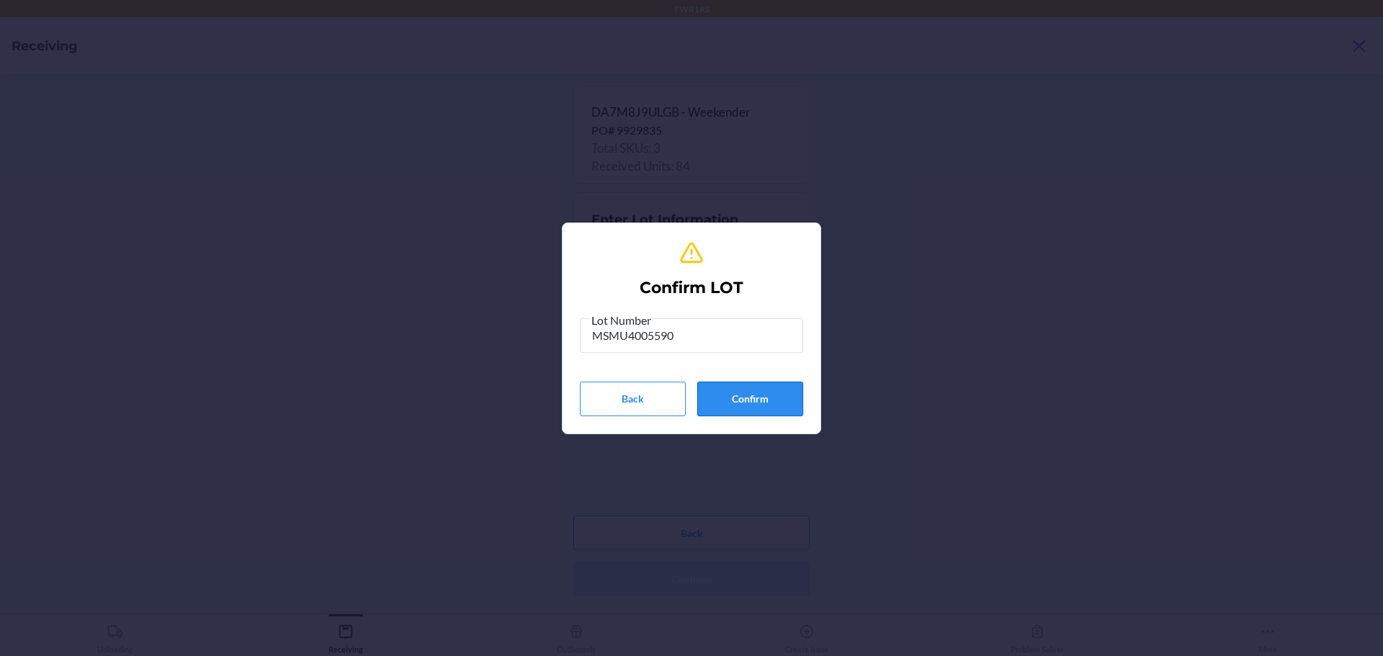
click at [780, 411] on button "Confirm" at bounding box center [750, 399] width 106 height 35
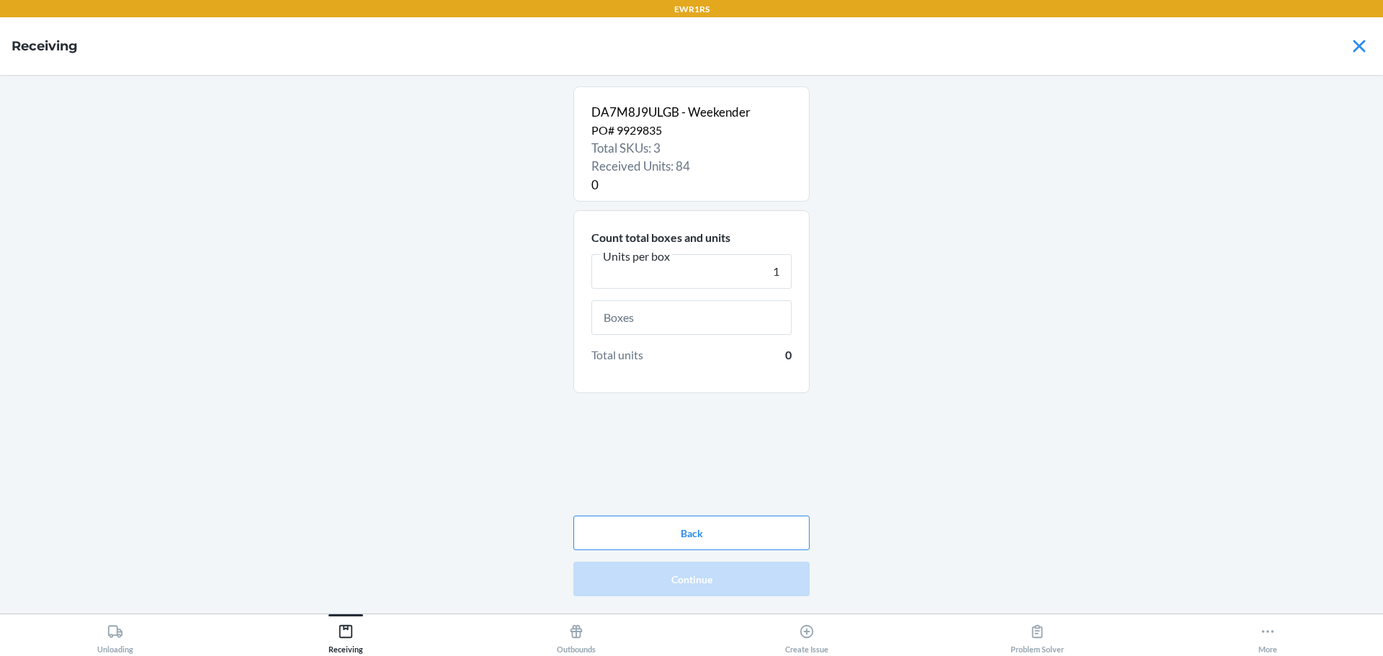
type input "1"
click at [758, 310] on input "text" at bounding box center [692, 317] width 200 height 35
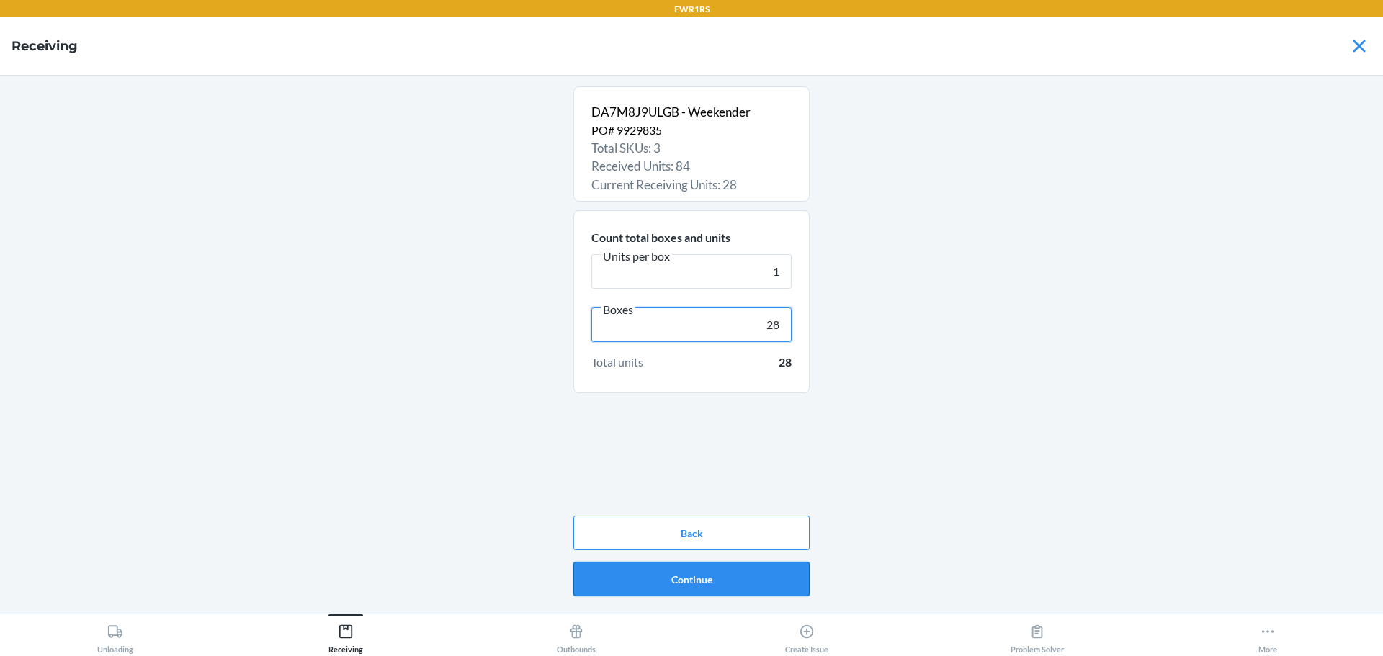
type input "28"
click at [764, 588] on button "Continue" at bounding box center [691, 579] width 236 height 35
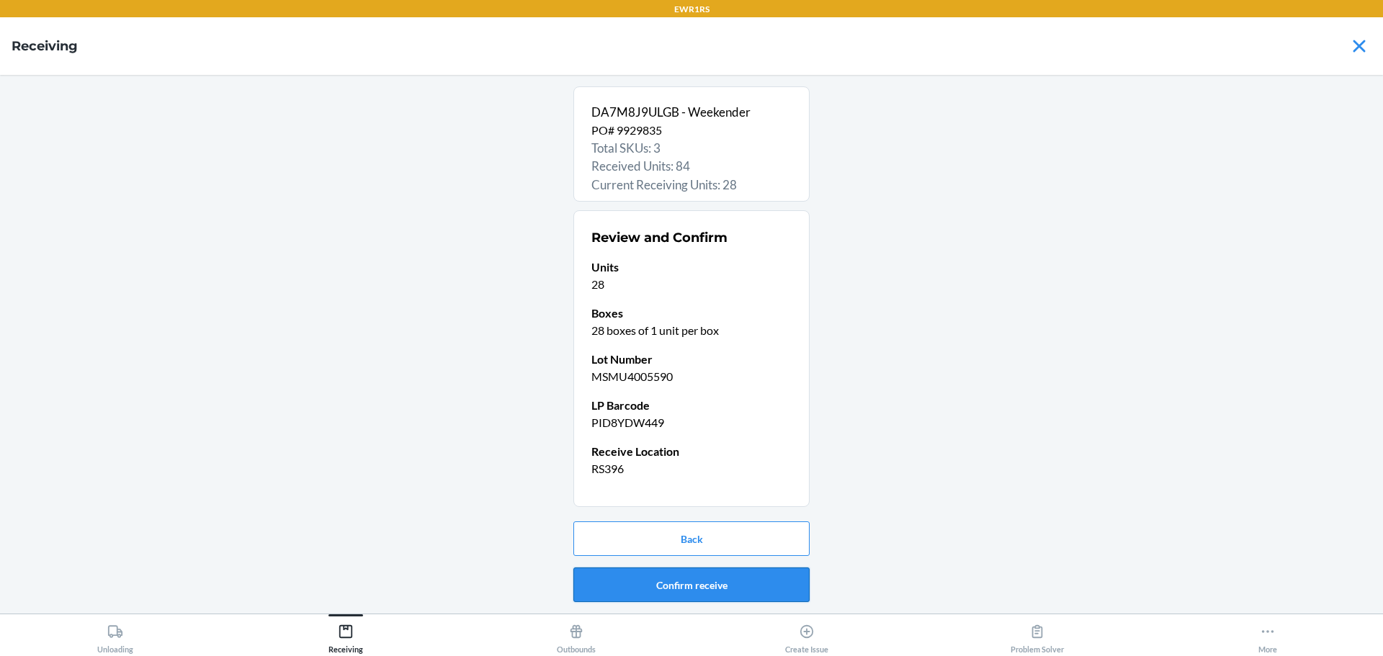
click at [749, 597] on button "Confirm receive" at bounding box center [691, 585] width 236 height 35
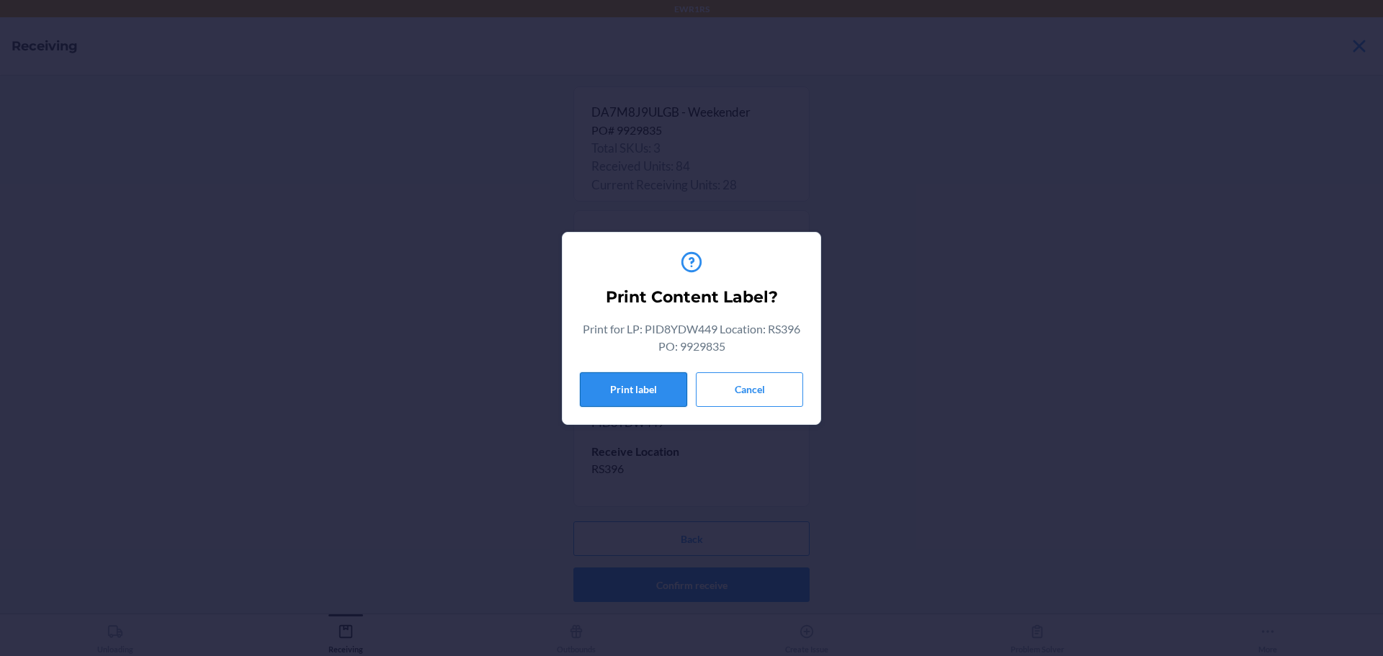
click at [614, 376] on button "Print label" at bounding box center [633, 389] width 107 height 35
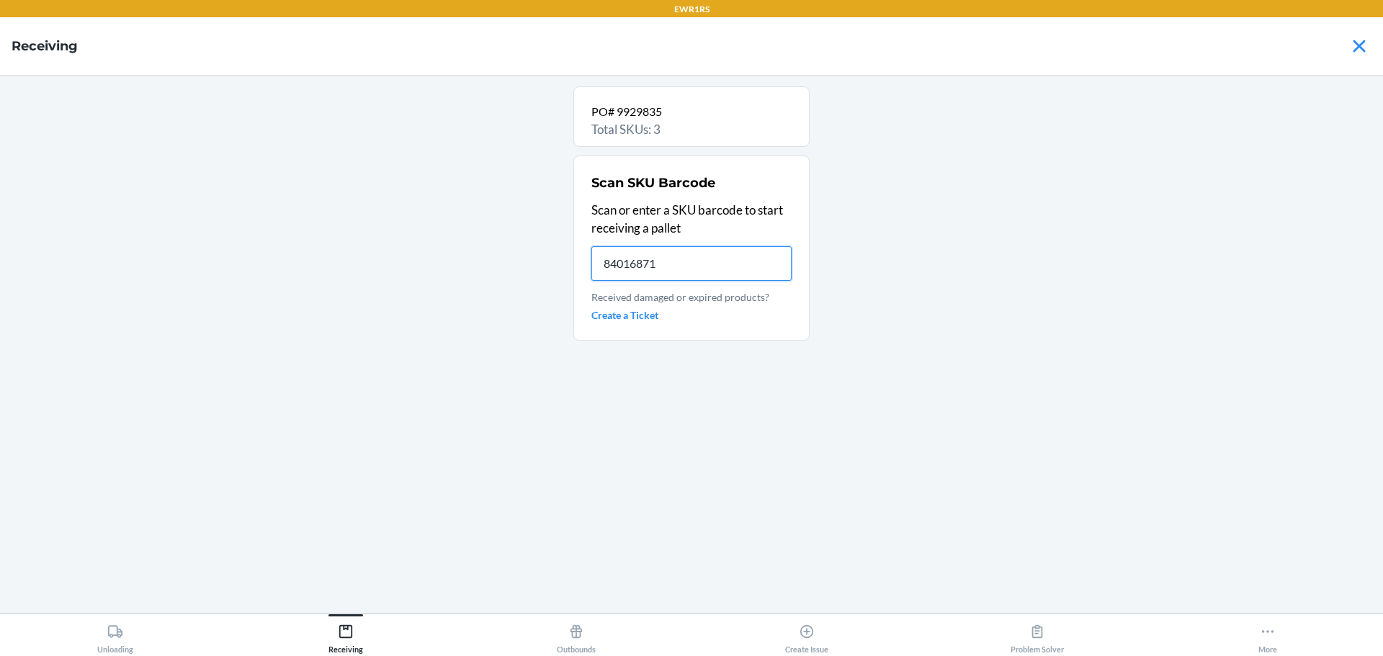
type input "840168710"
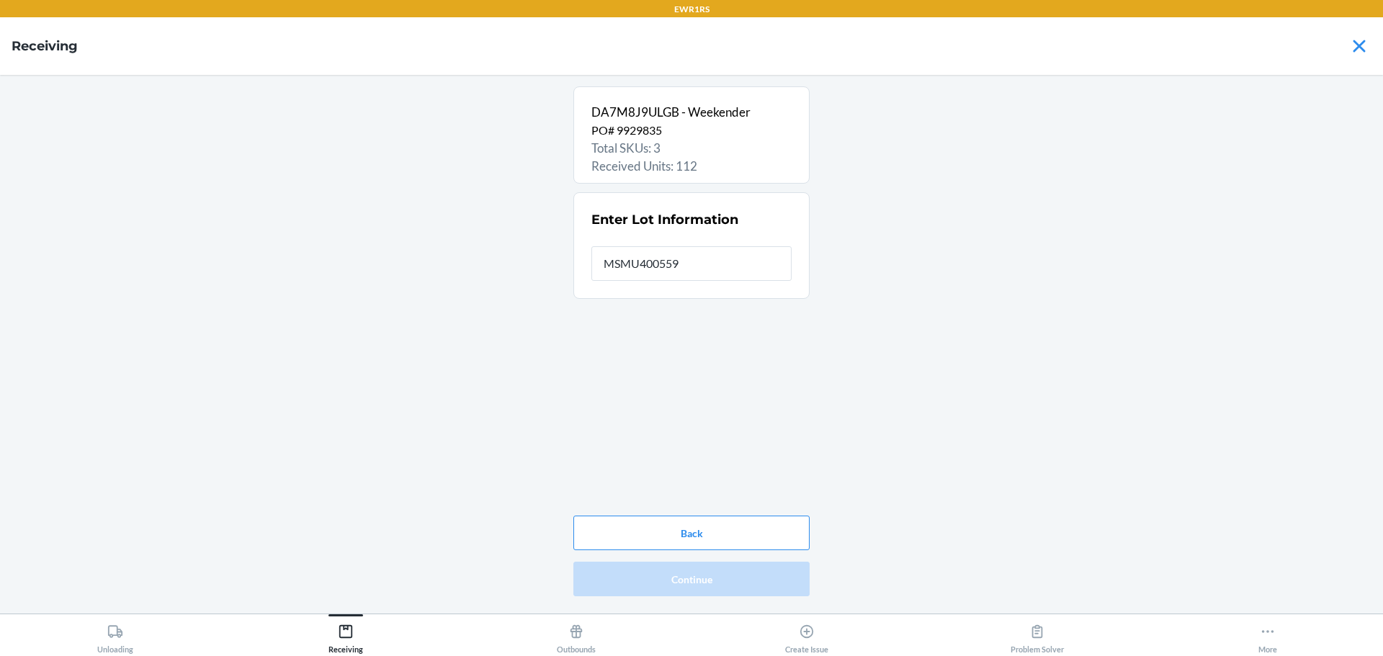
type input "MSMU4005590"
click at [702, 592] on button "Continue" at bounding box center [691, 579] width 236 height 35
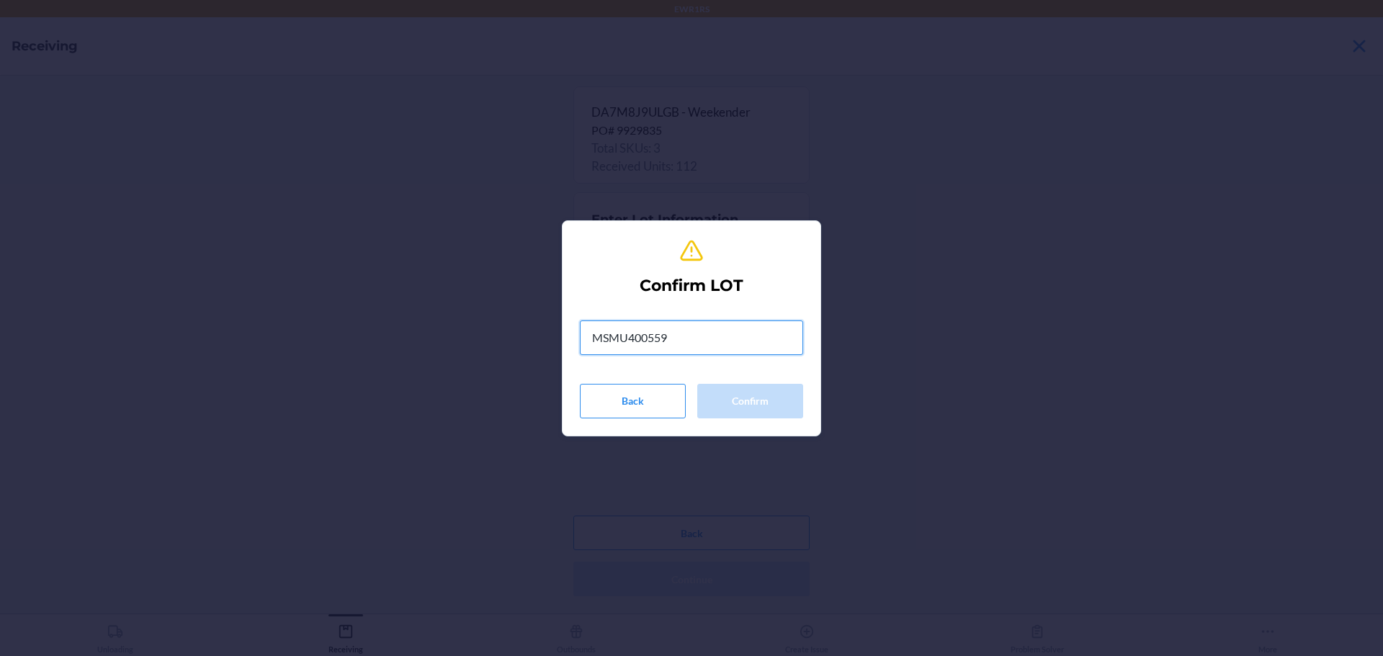
type input "MSMU4005590"
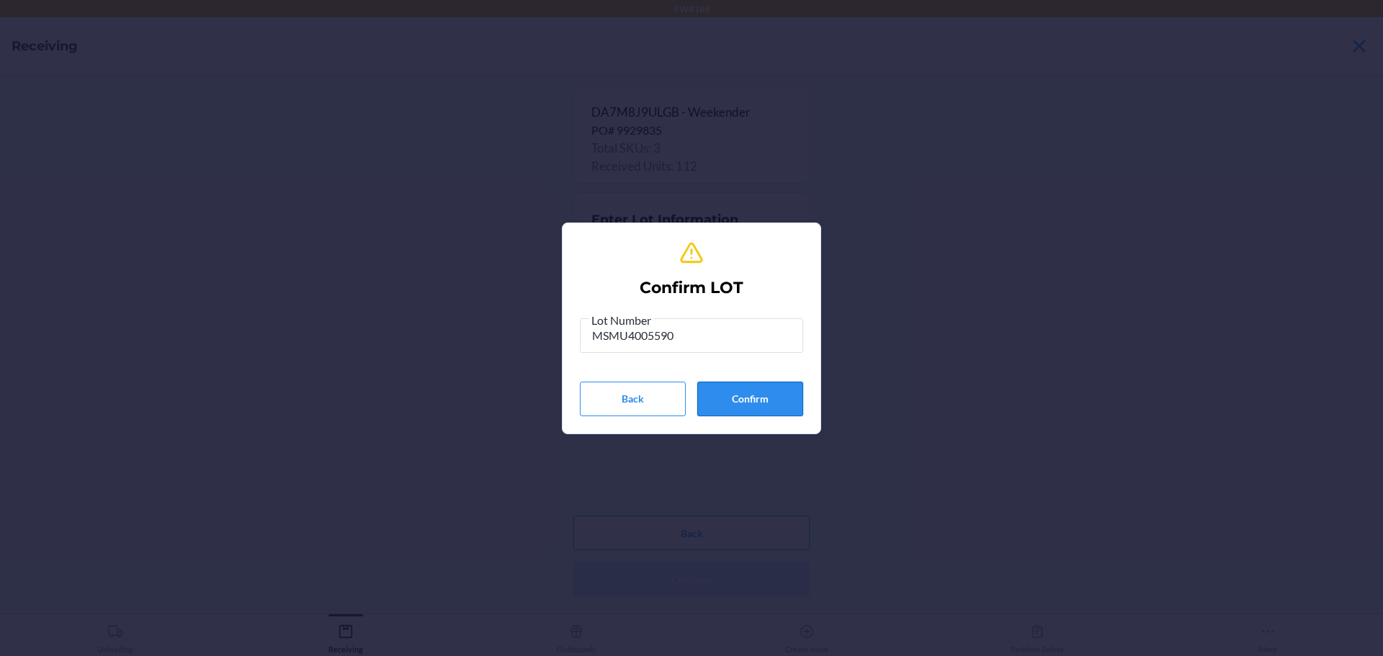
click at [726, 392] on button "Confirm" at bounding box center [750, 399] width 106 height 35
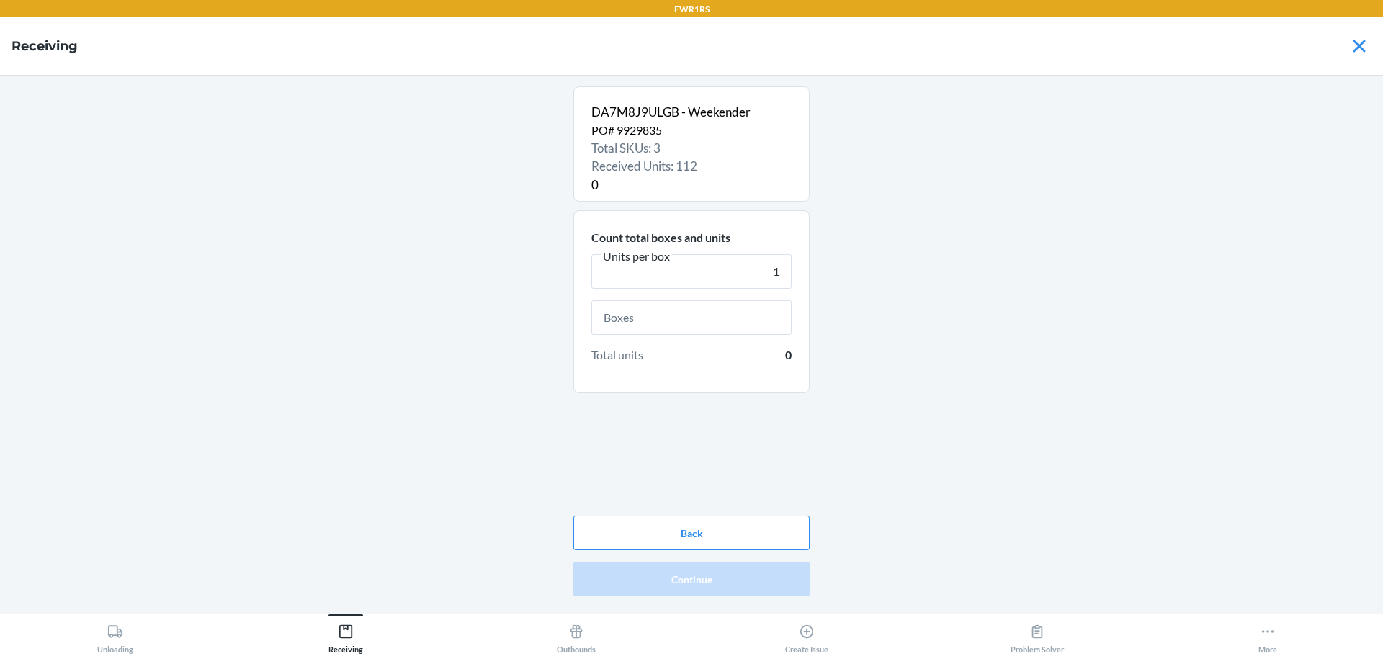
type input "1"
click at [741, 311] on input "text" at bounding box center [692, 317] width 200 height 35
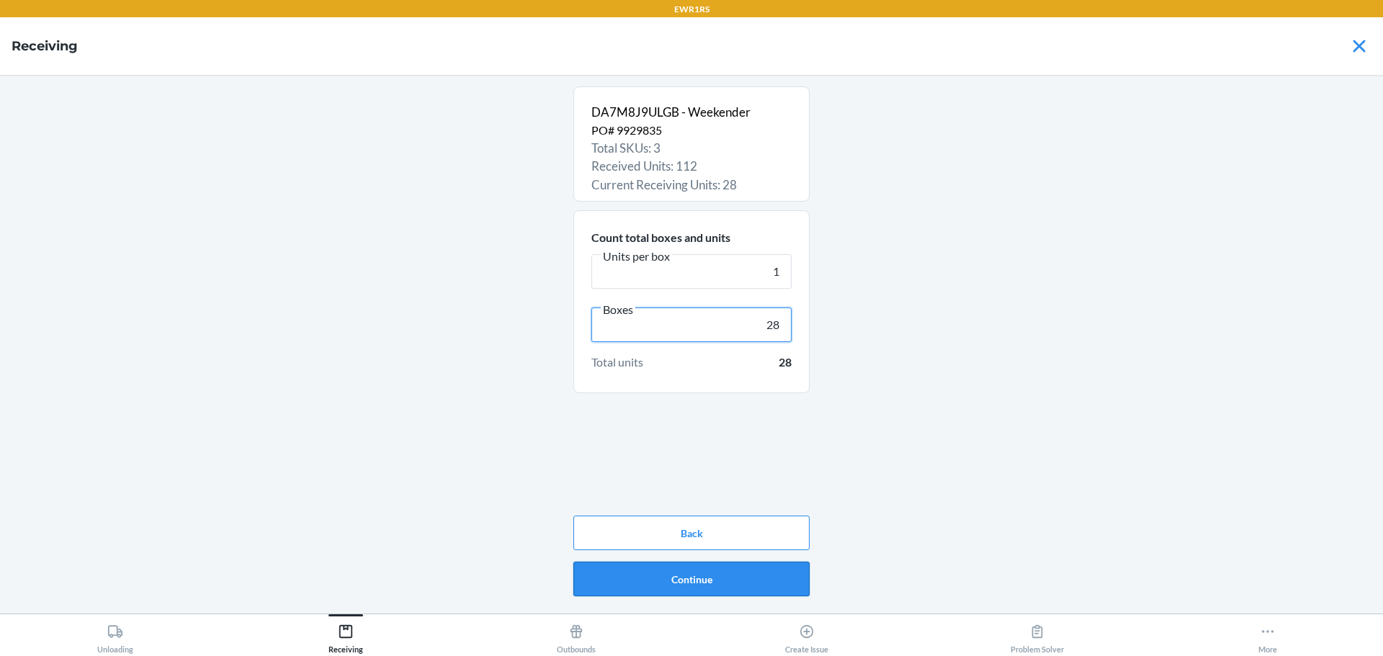
type input "28"
click at [757, 592] on button "Continue" at bounding box center [691, 579] width 236 height 35
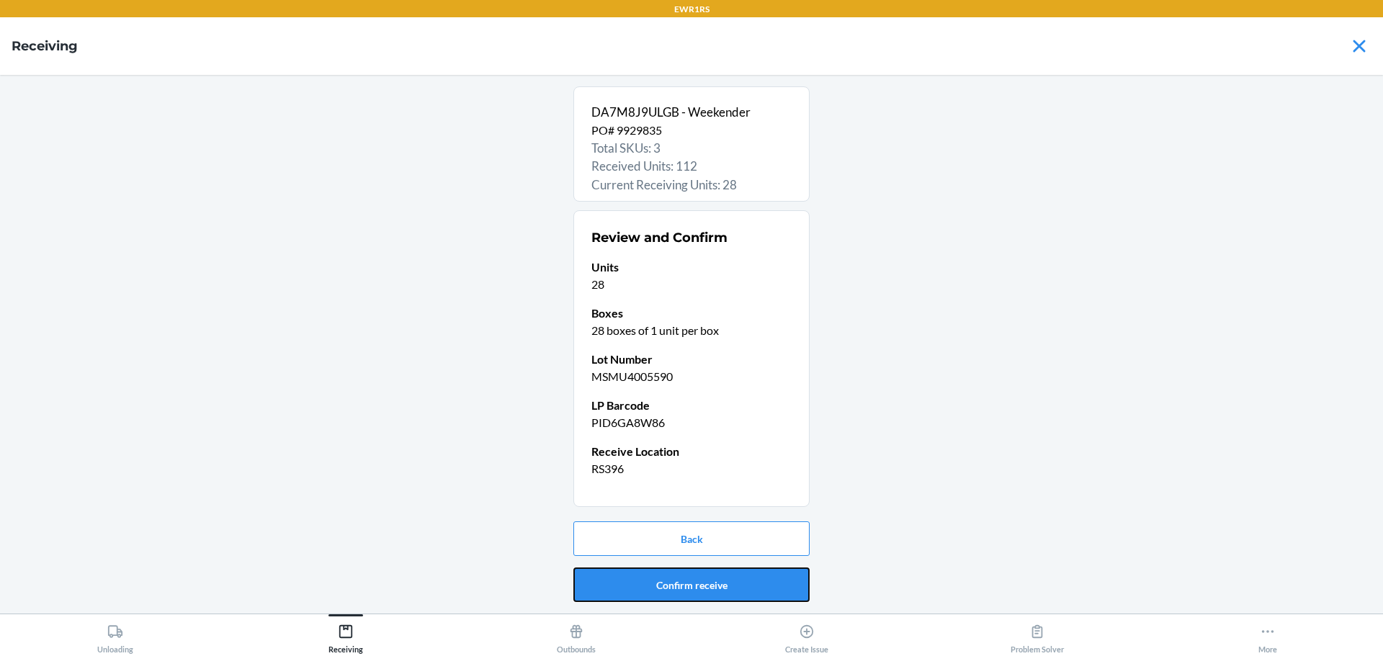
click at [757, 592] on button "Confirm receive" at bounding box center [691, 585] width 236 height 35
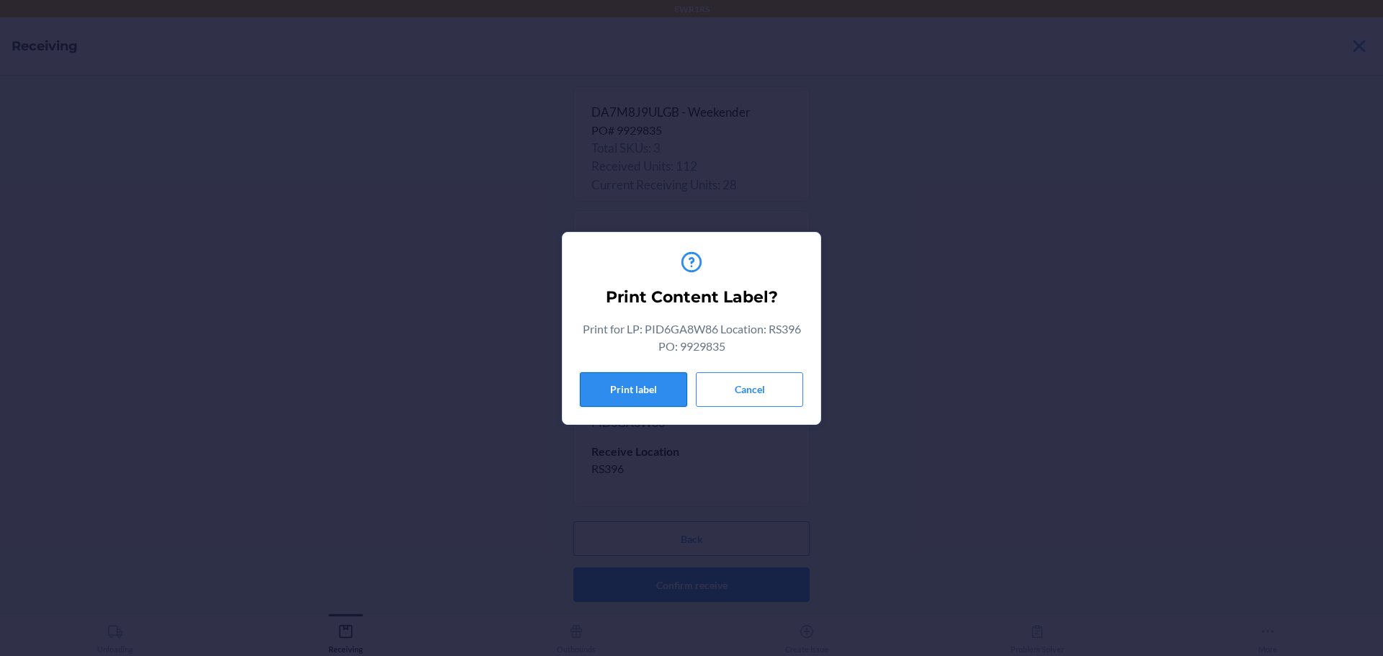
click at [638, 395] on button "Print label" at bounding box center [633, 389] width 107 height 35
